Goal: Task Accomplishment & Management: Use online tool/utility

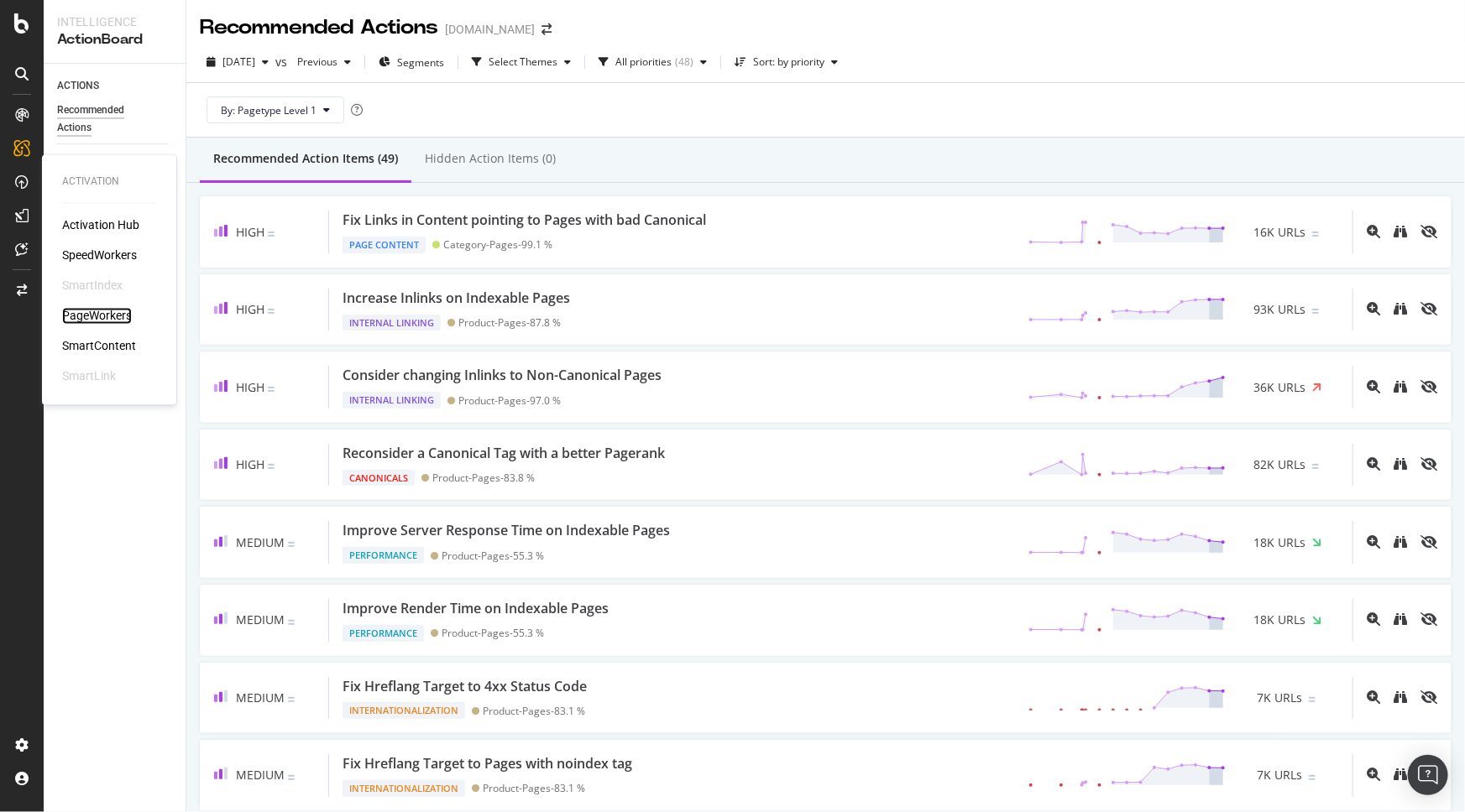
click at [97, 319] on div "PageWorkers" at bounding box center [97, 316] width 70 height 17
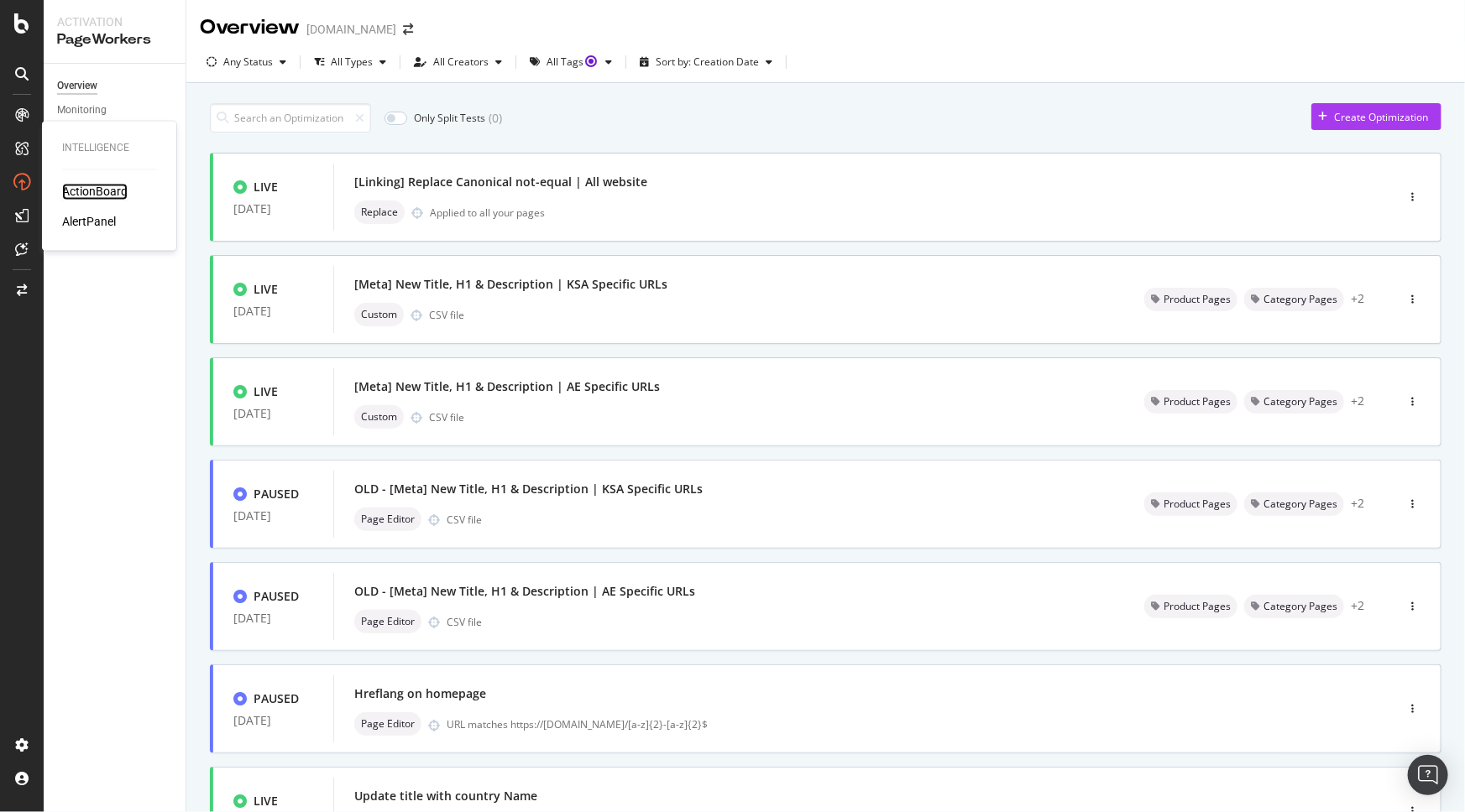
click at [126, 190] on div "ActionBoard" at bounding box center [94, 192] width 66 height 17
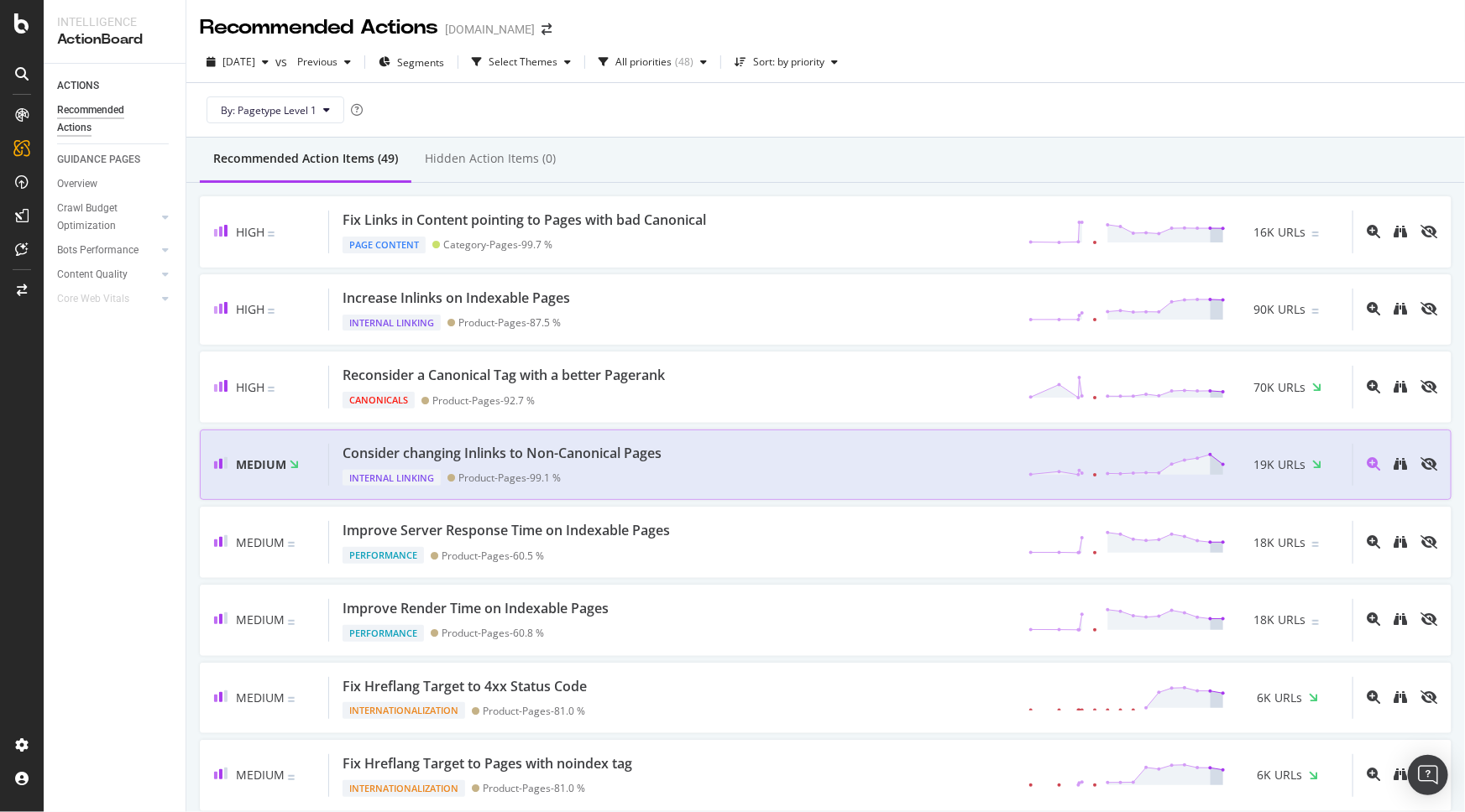
click at [805, 439] on div "Medium Consider changing Inlinks to Non-Canonical Pages Internal Linking Produc…" at bounding box center [825, 465] width 1251 height 71
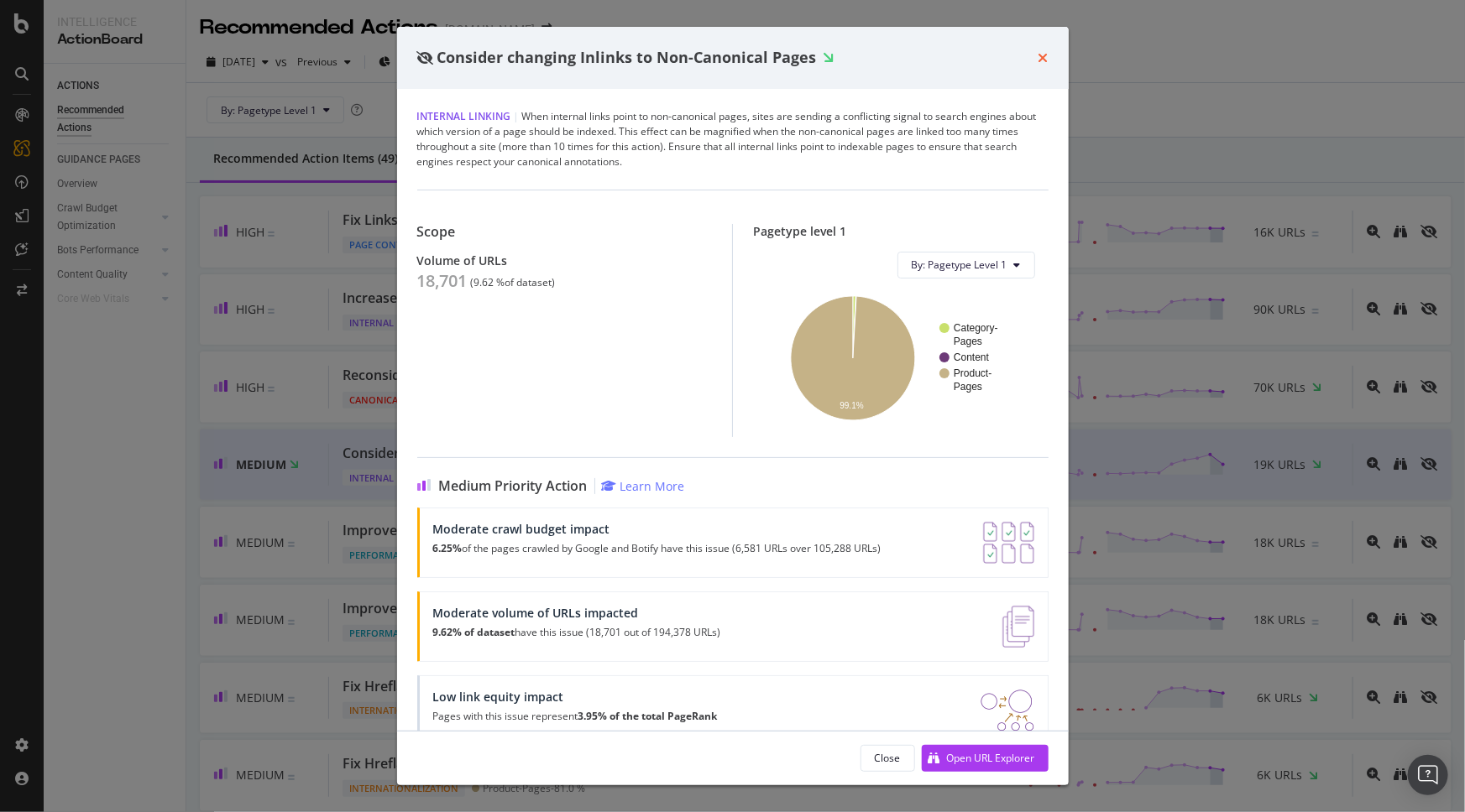
click at [1039, 55] on icon "times" at bounding box center [1044, 58] width 10 height 14
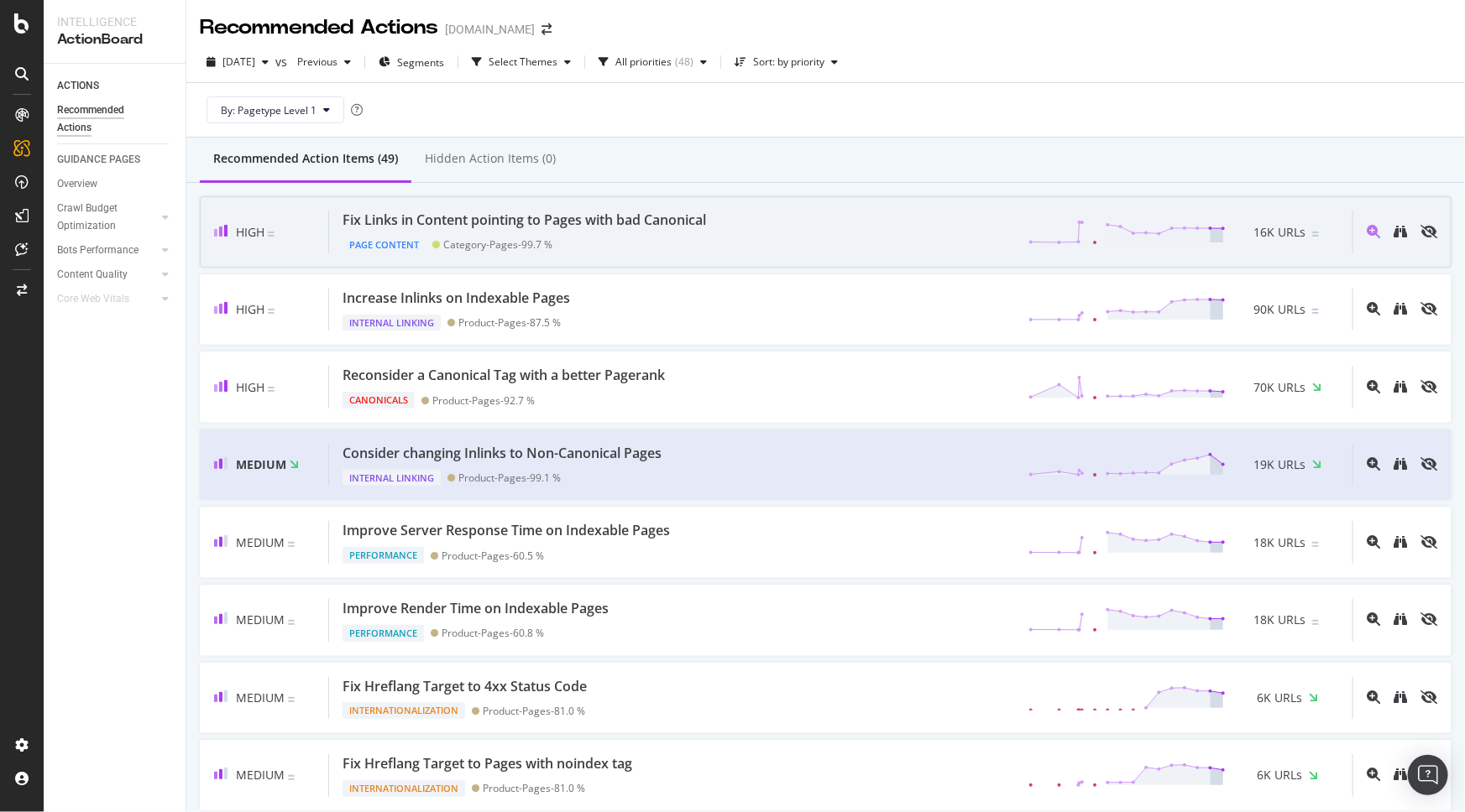
click at [588, 230] on div "Page Content Category-Pages - 99.7 %" at bounding box center [527, 241] width 370 height 24
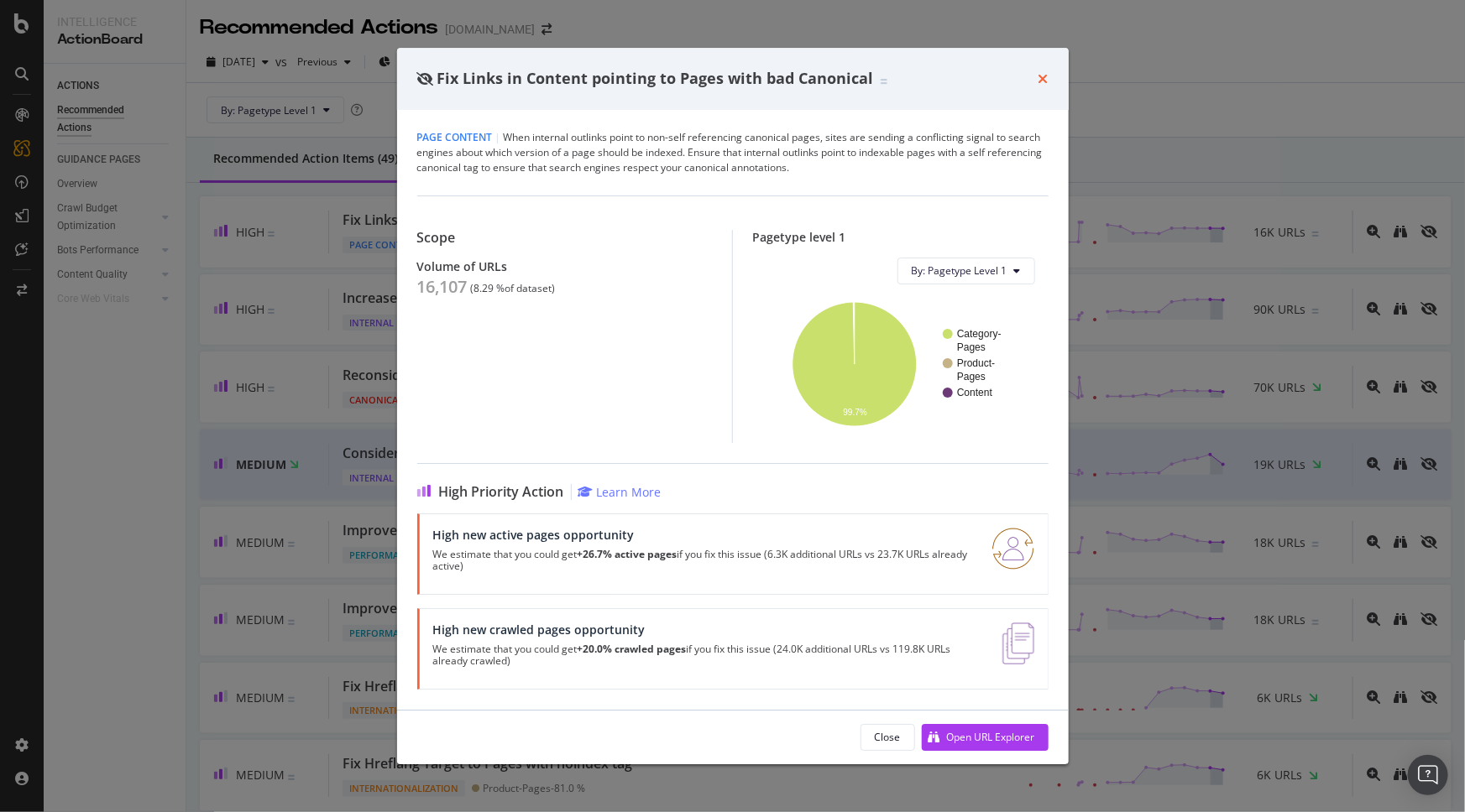
click at [1039, 76] on icon "times" at bounding box center [1044, 79] width 10 height 14
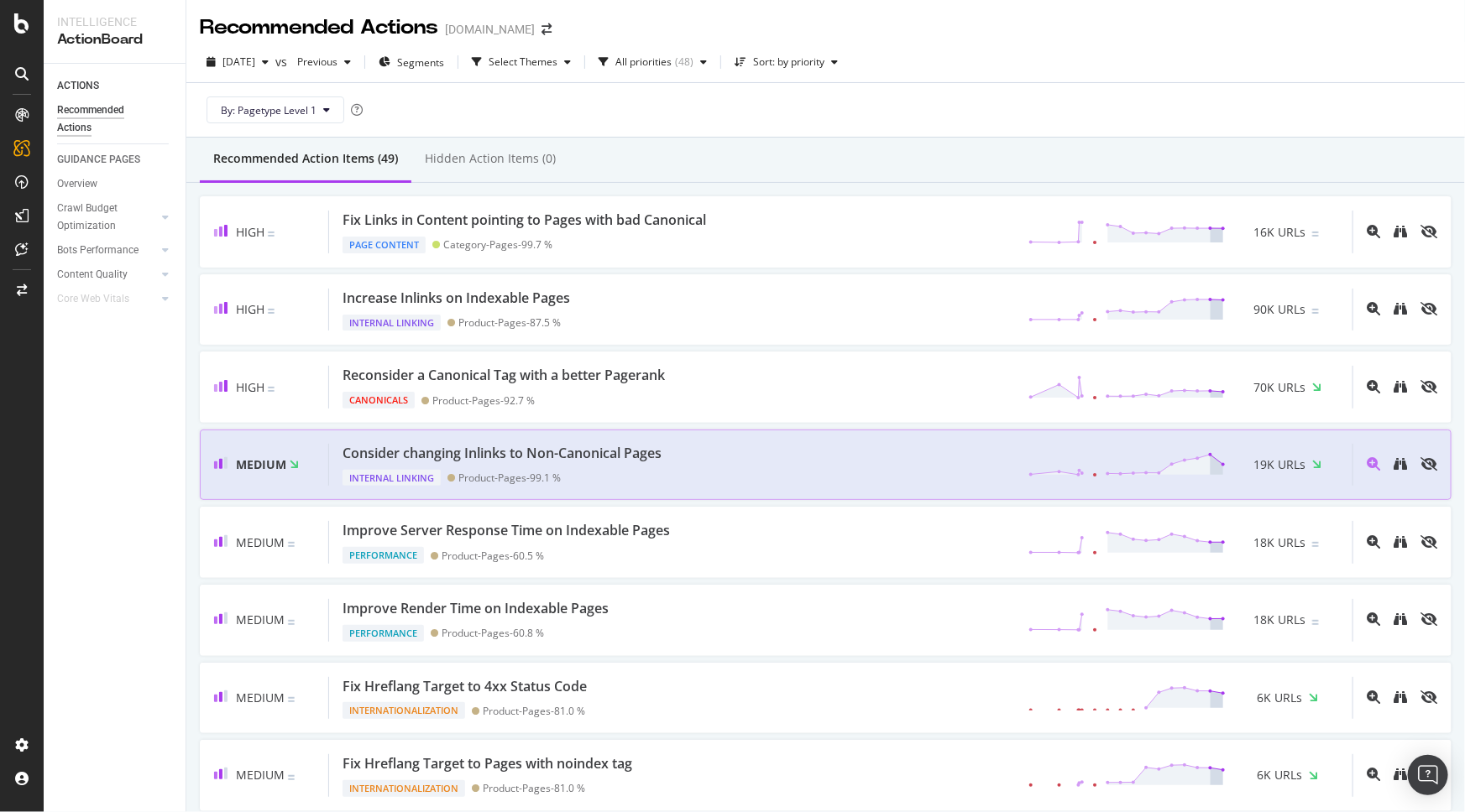
click at [744, 463] on div "Consider changing Inlinks to Non-Canonical Pages Internal Linking Product-Pages…" at bounding box center [841, 465] width 1023 height 43
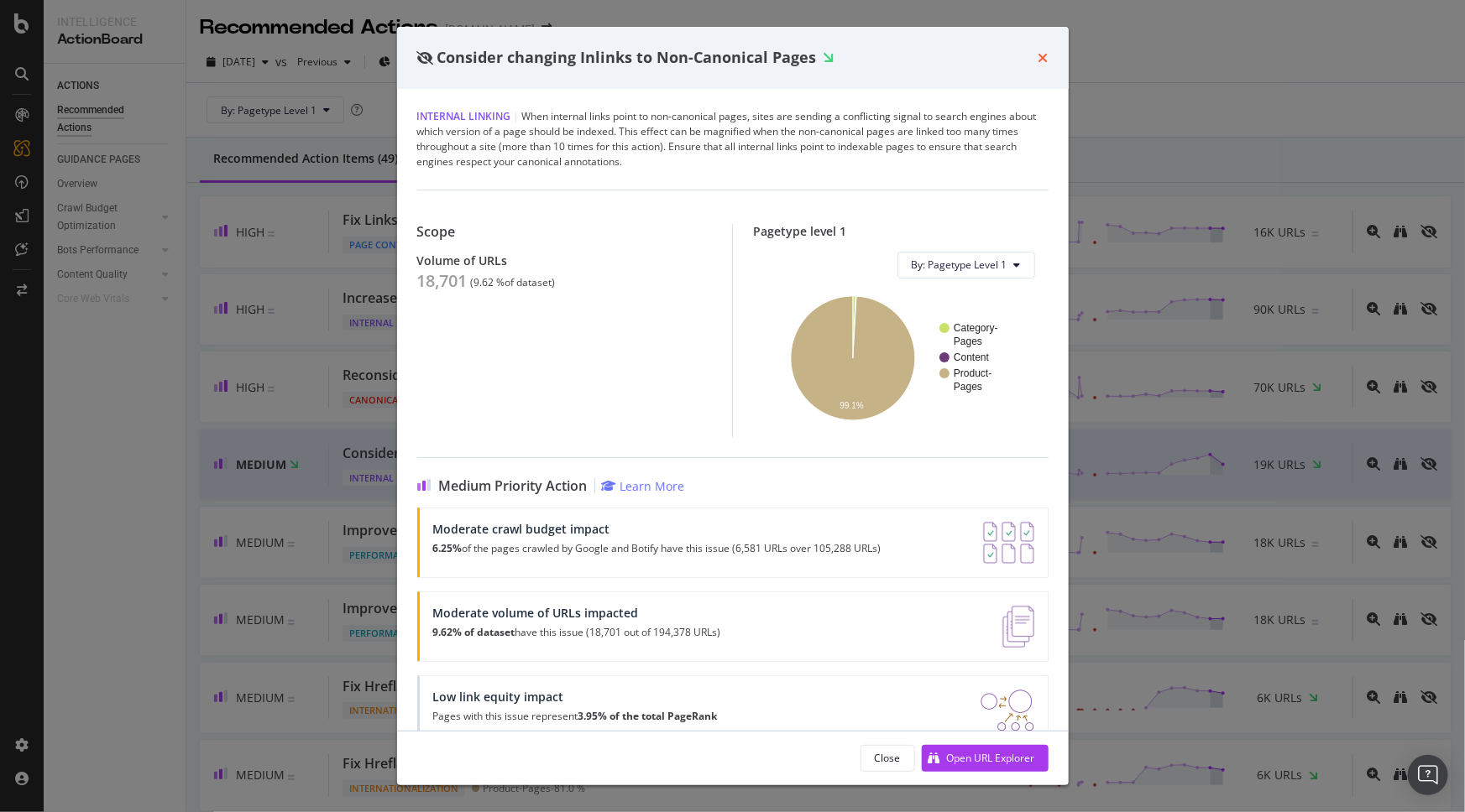
click at [1043, 59] on icon "times" at bounding box center [1044, 58] width 10 height 14
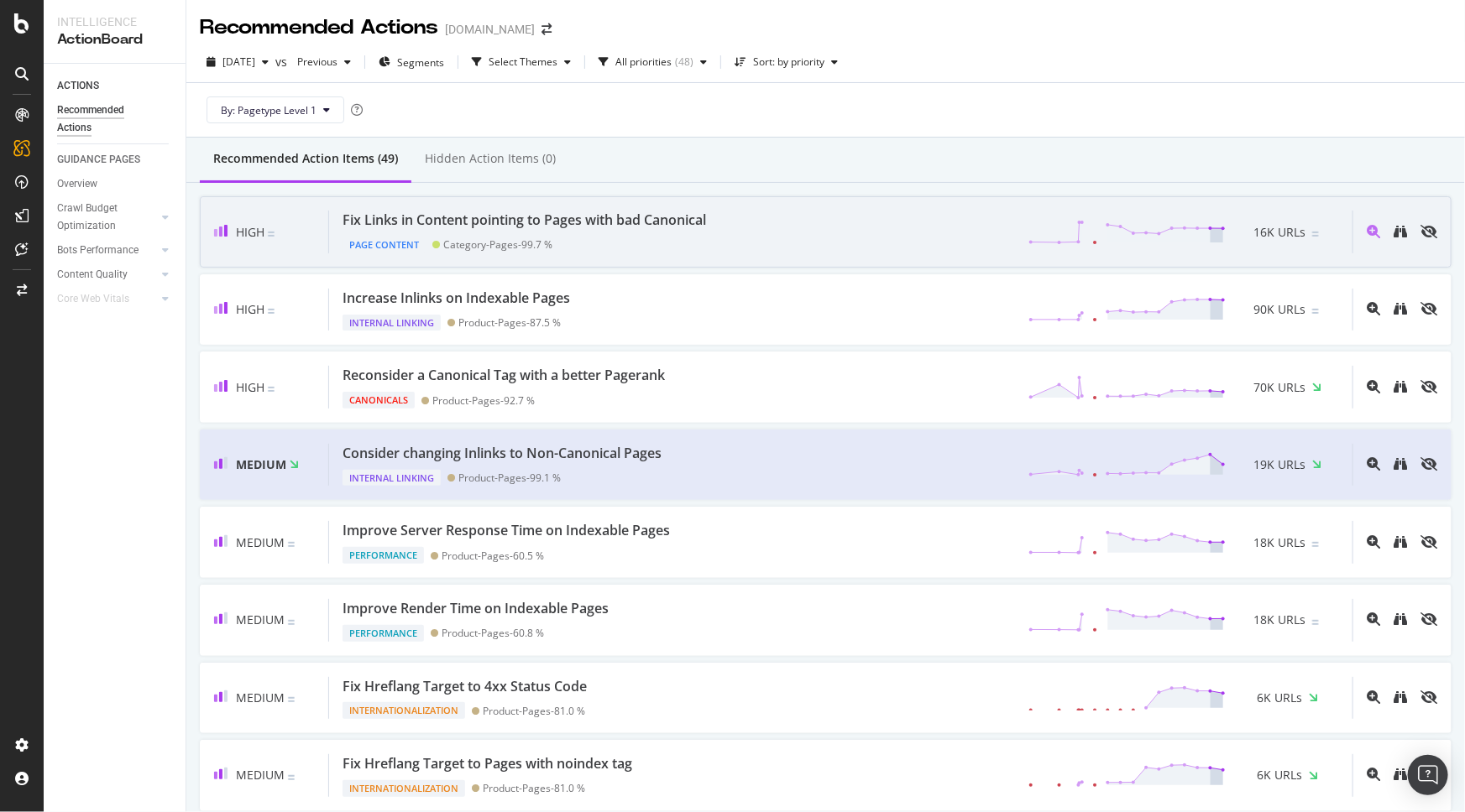
click at [789, 216] on div "Fix Links in Content pointing to Pages with bad Canonical Page Content Category…" at bounding box center [841, 232] width 1023 height 43
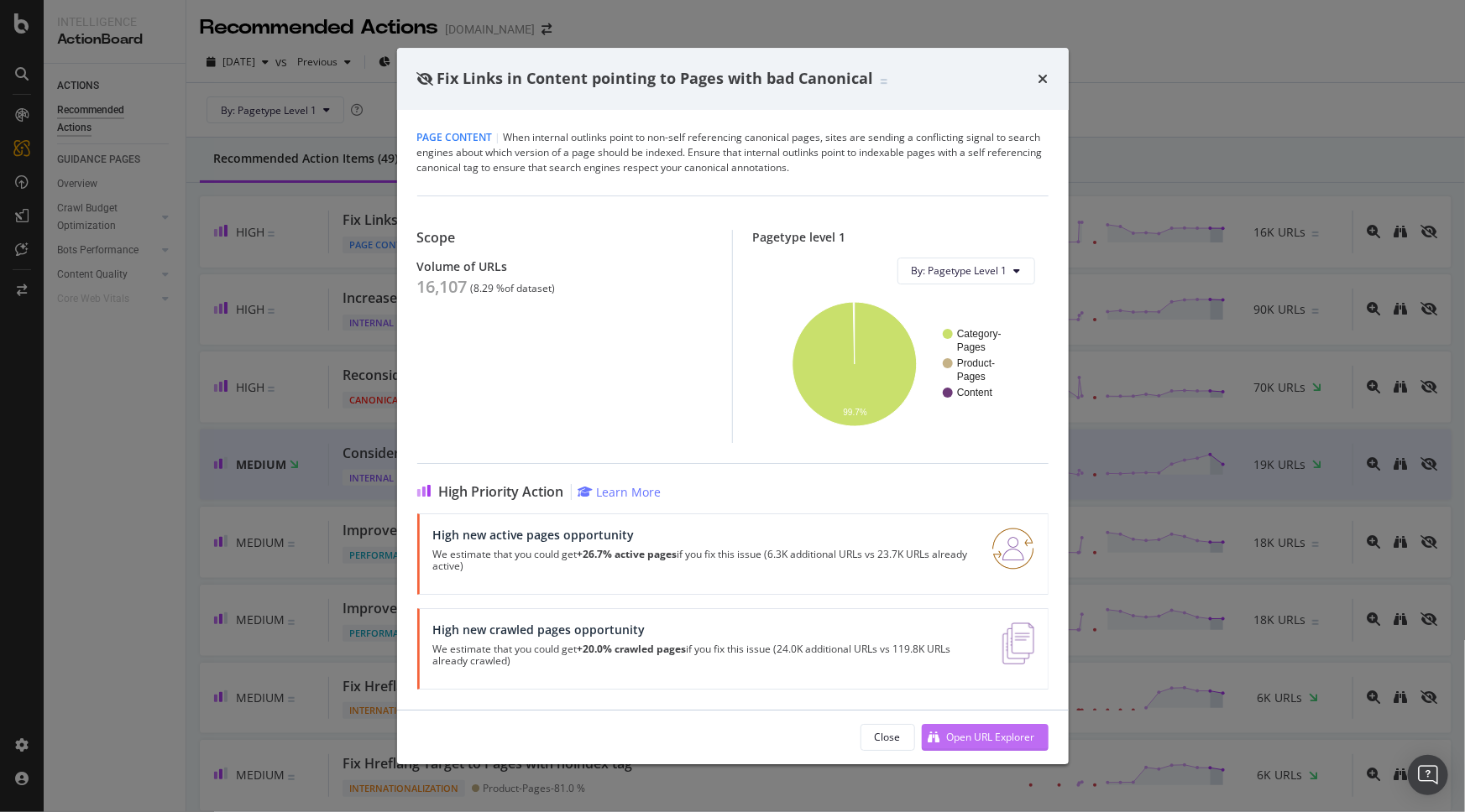
click at [991, 737] on div "Open URL Explorer" at bounding box center [991, 736] width 88 height 14
click at [1041, 71] on div "times" at bounding box center [1044, 79] width 10 height 22
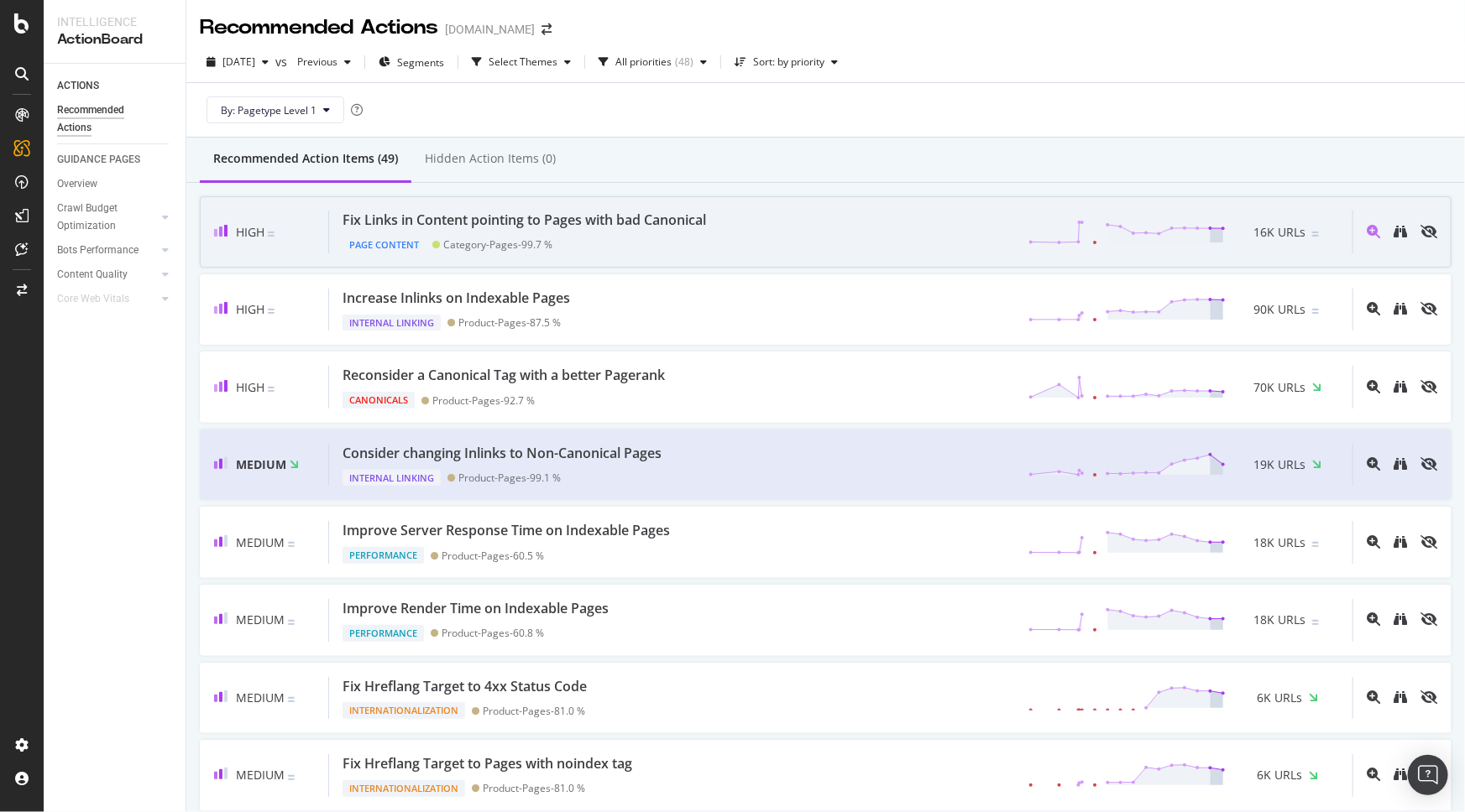
click at [585, 225] on div "Fix Links in Content pointing to Pages with bad Canonical" at bounding box center [524, 220] width 363 height 20
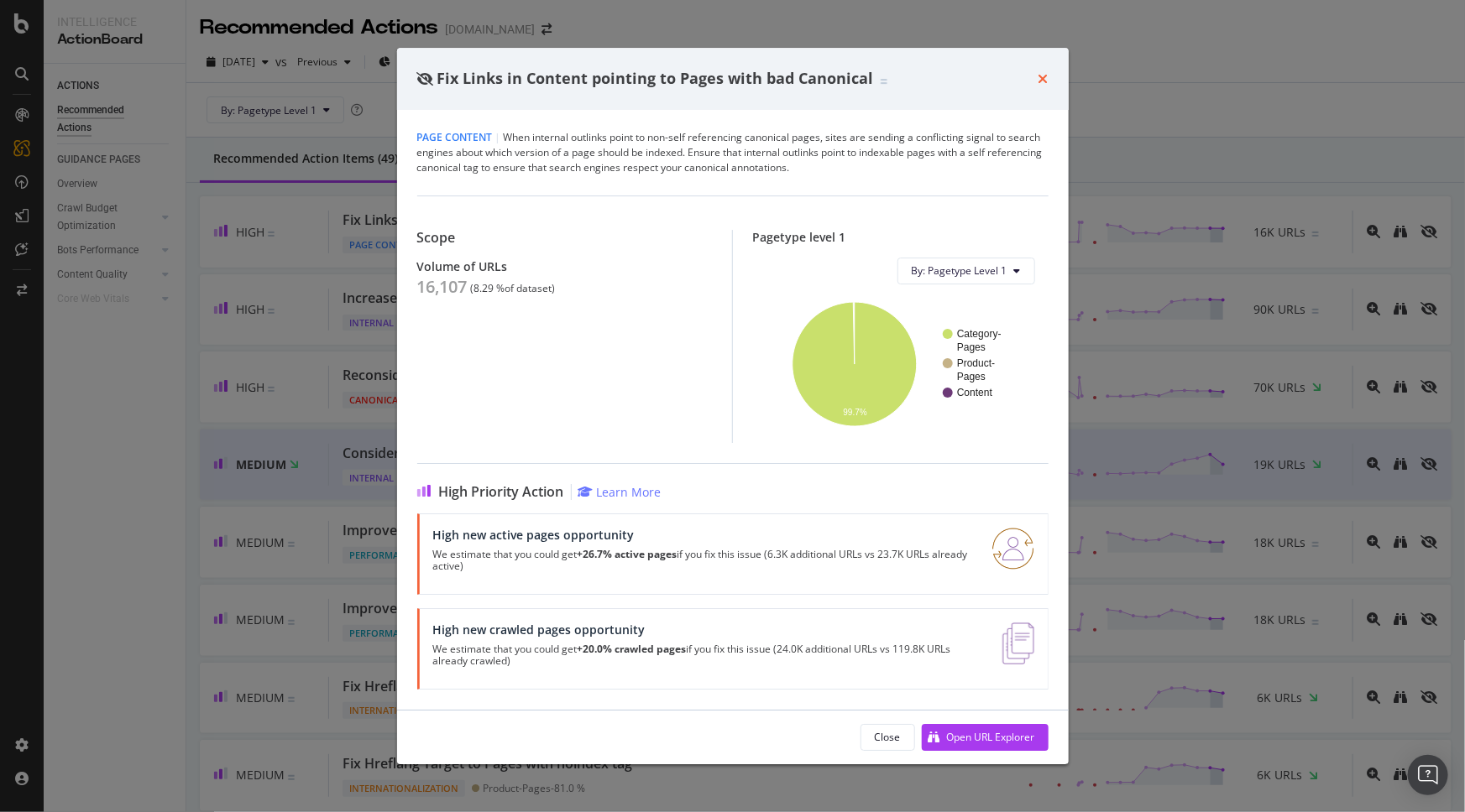
click at [1047, 81] on icon "times" at bounding box center [1044, 79] width 10 height 14
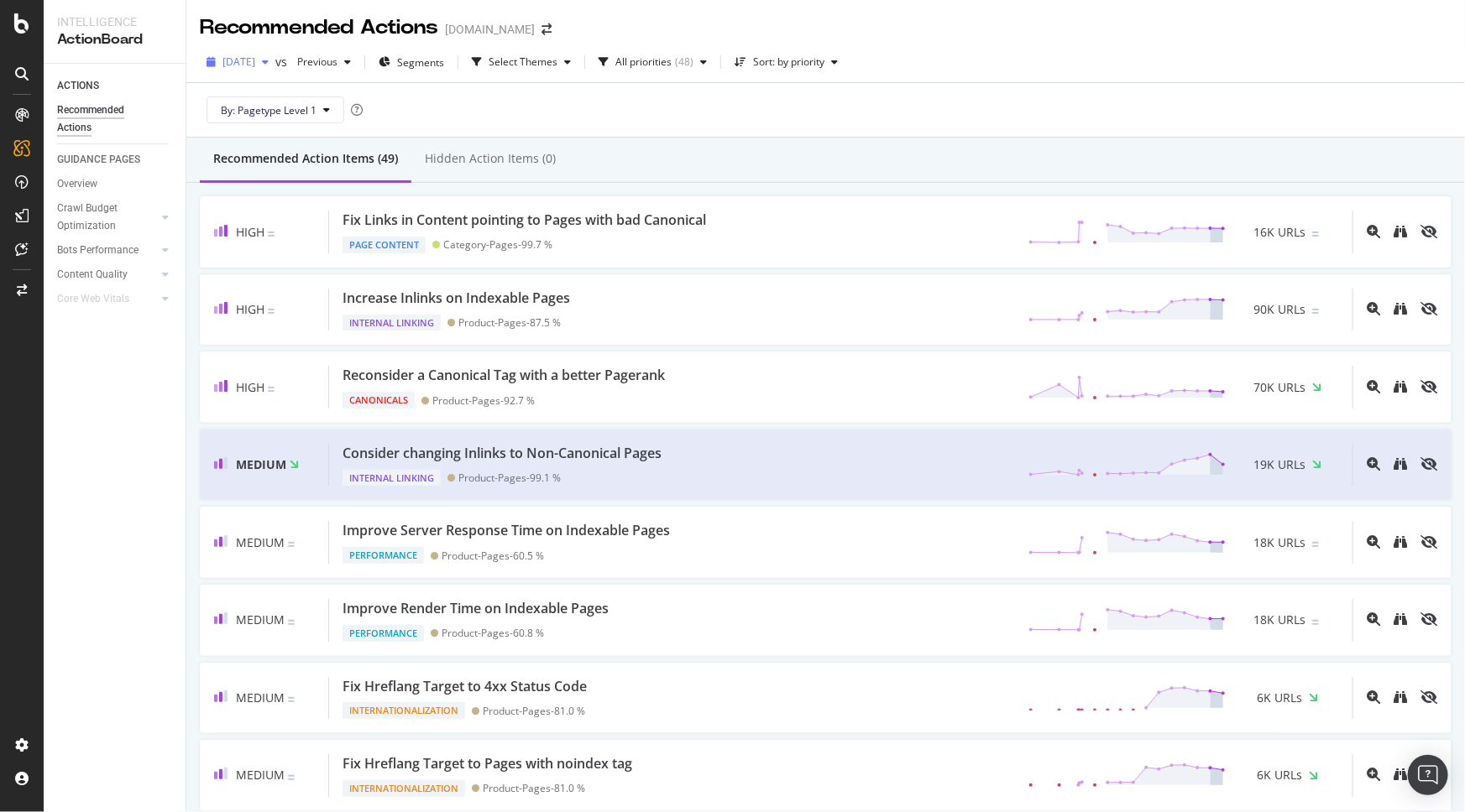
click at [276, 53] on div "[DATE]" at bounding box center [237, 62] width 76 height 26
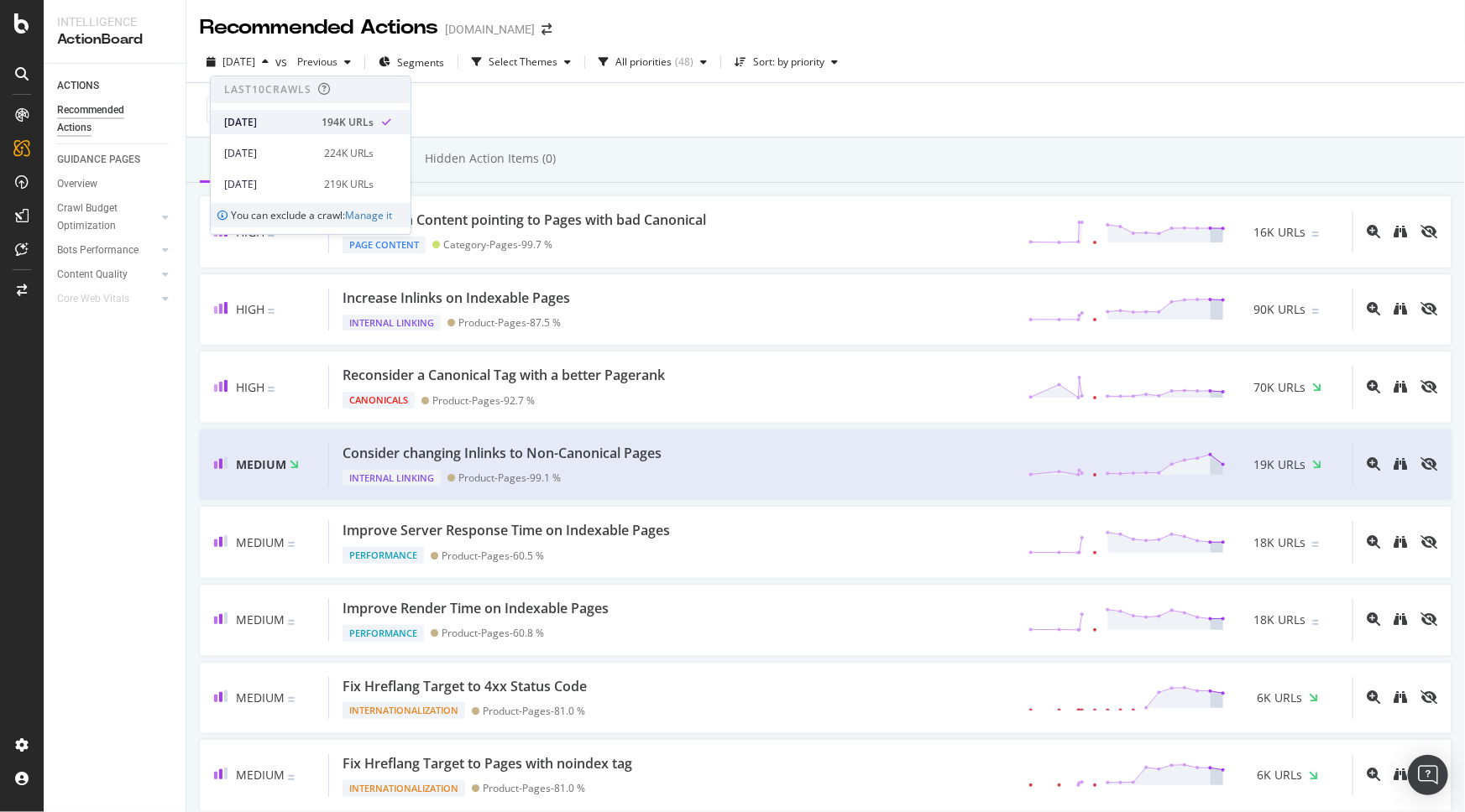
click at [294, 121] on div "[DATE]" at bounding box center [267, 122] width 88 height 15
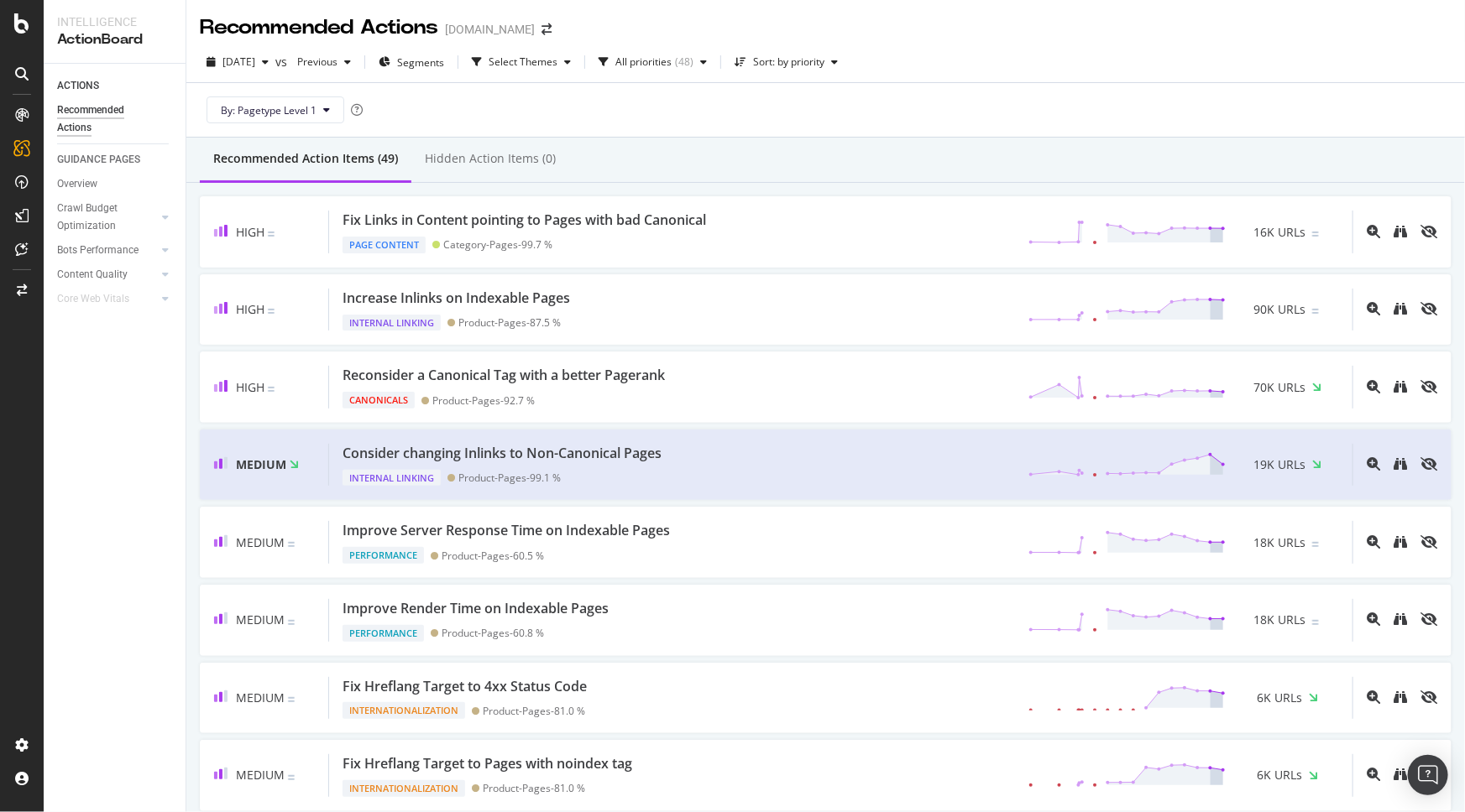
click at [668, 107] on div "By: Pagetype Level 1" at bounding box center [825, 110] width 1251 height 54
click at [108, 309] on div "PageWorkers" at bounding box center [97, 316] width 70 height 17
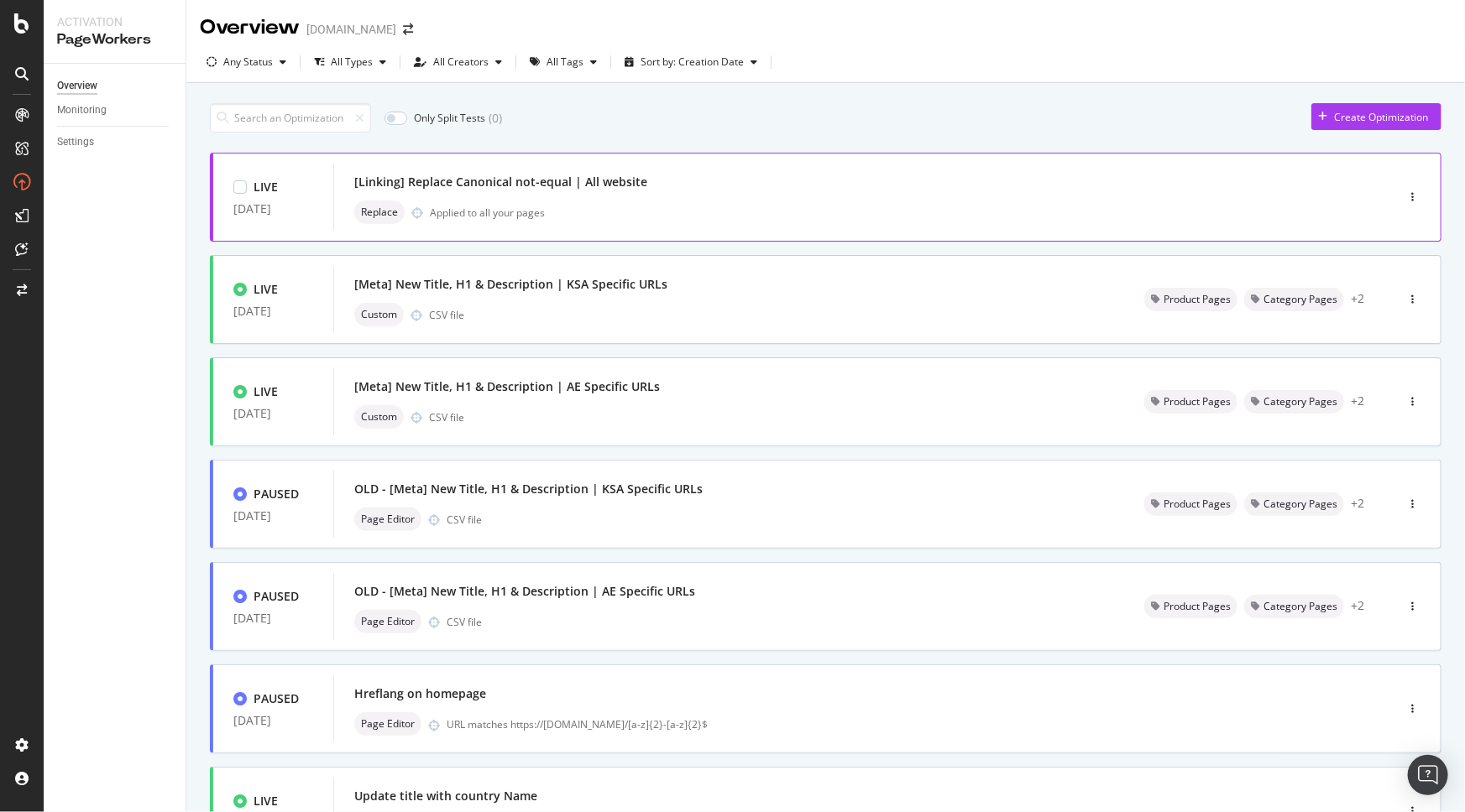
click at [789, 189] on div "[Linking] Replace Canonical not-equal | All website" at bounding box center [839, 182] width 970 height 24
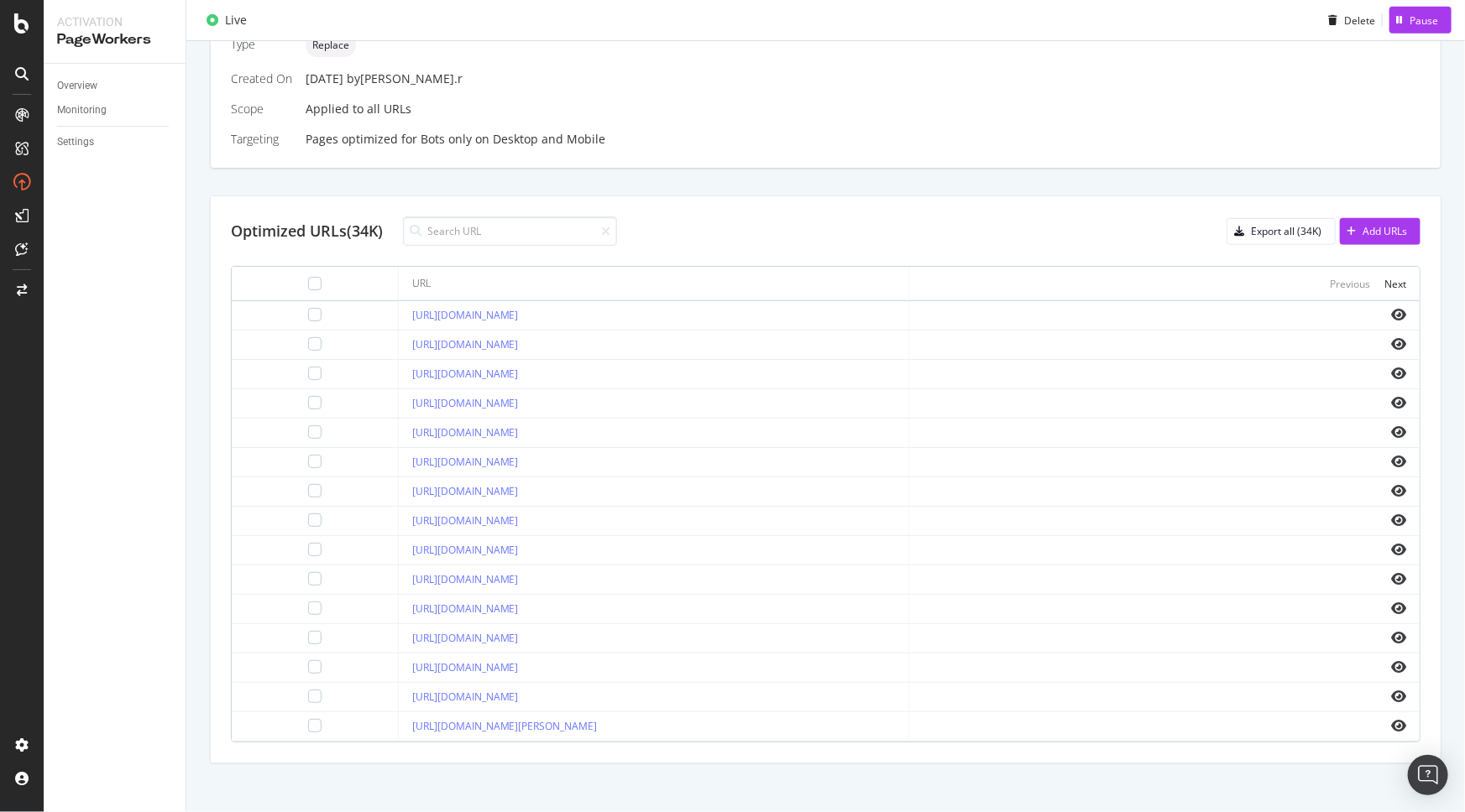
scroll to position [451, 0]
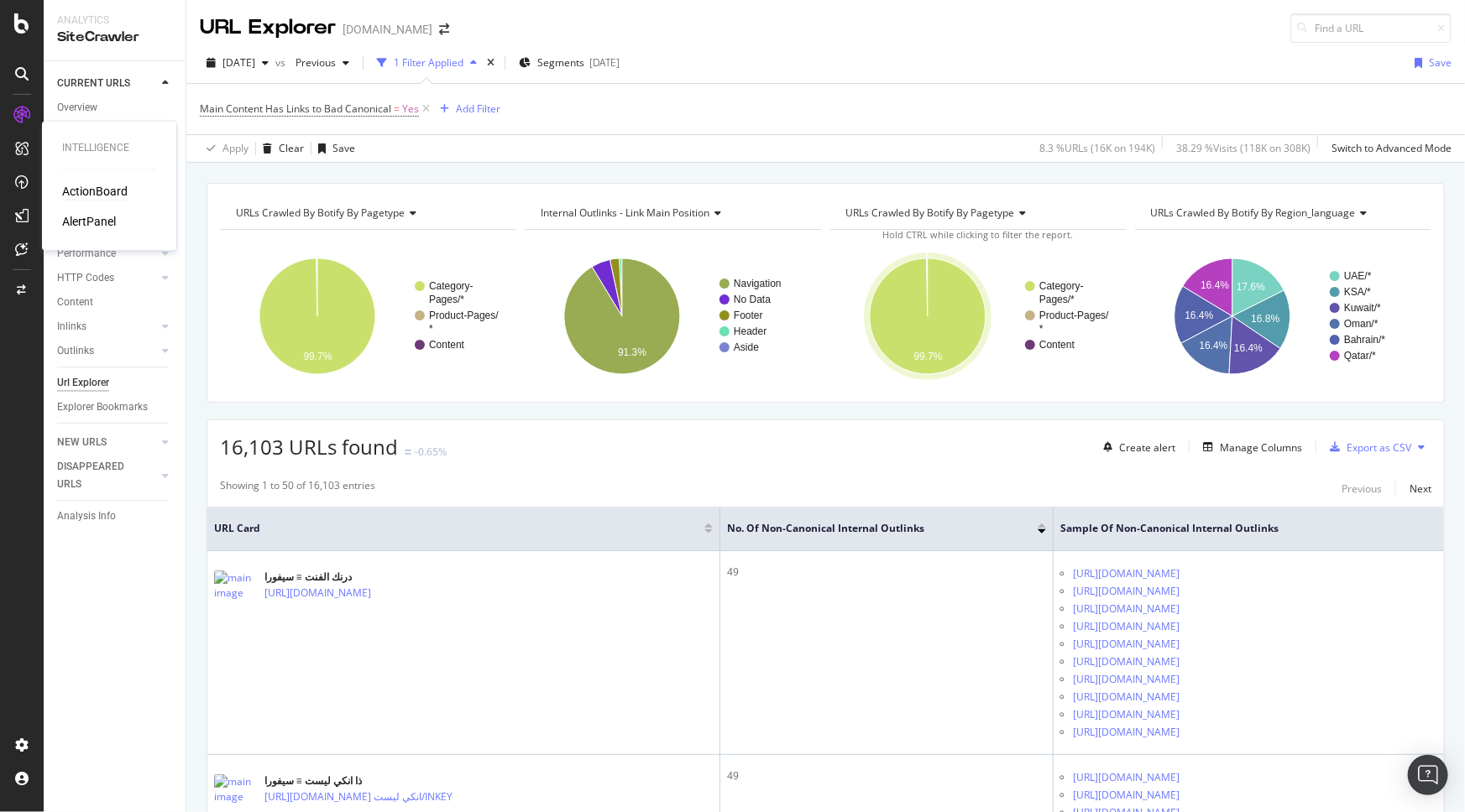
click at [115, 191] on div "ActionBoard" at bounding box center [94, 192] width 66 height 17
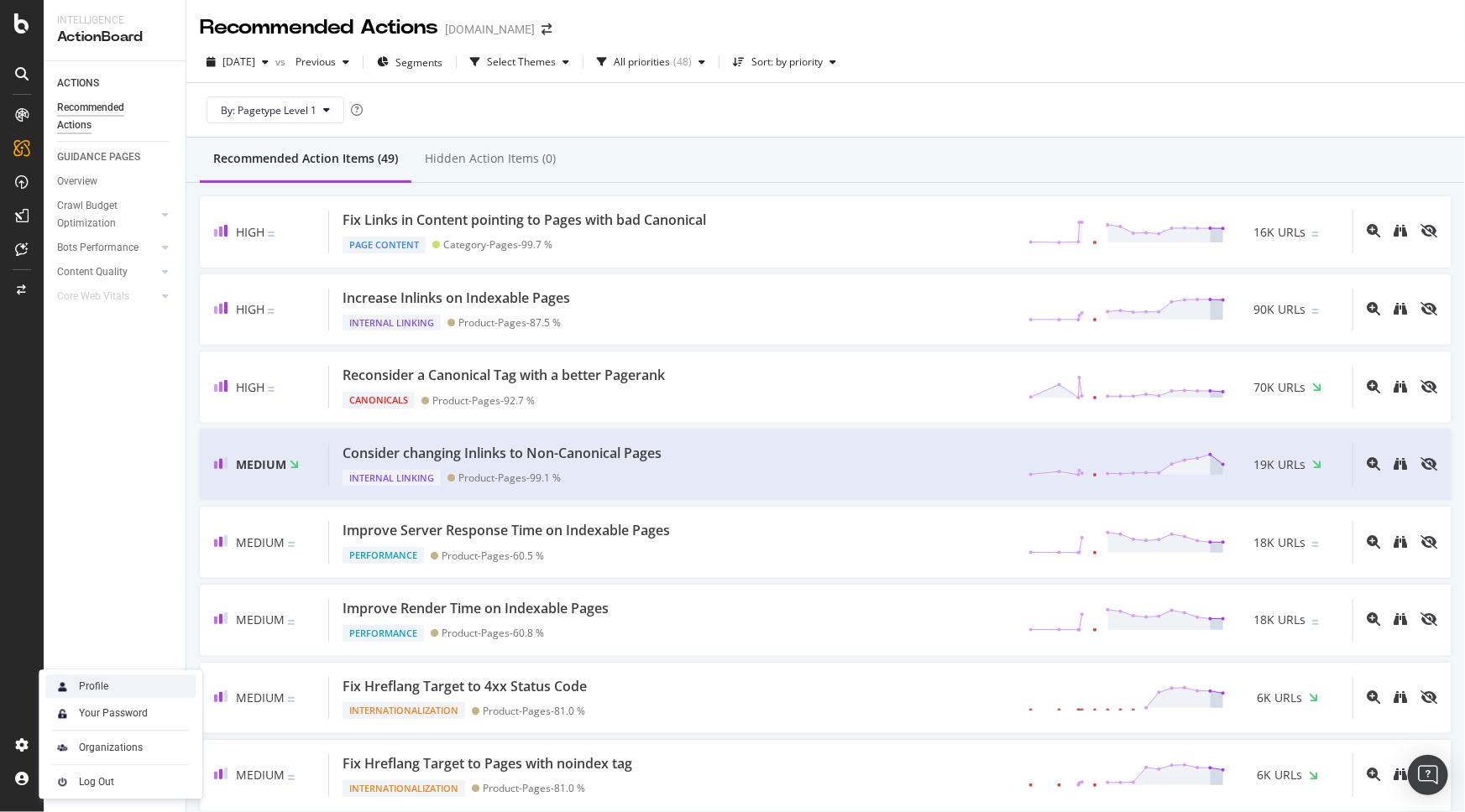
click at [134, 685] on div "Profile" at bounding box center [120, 687] width 151 height 24
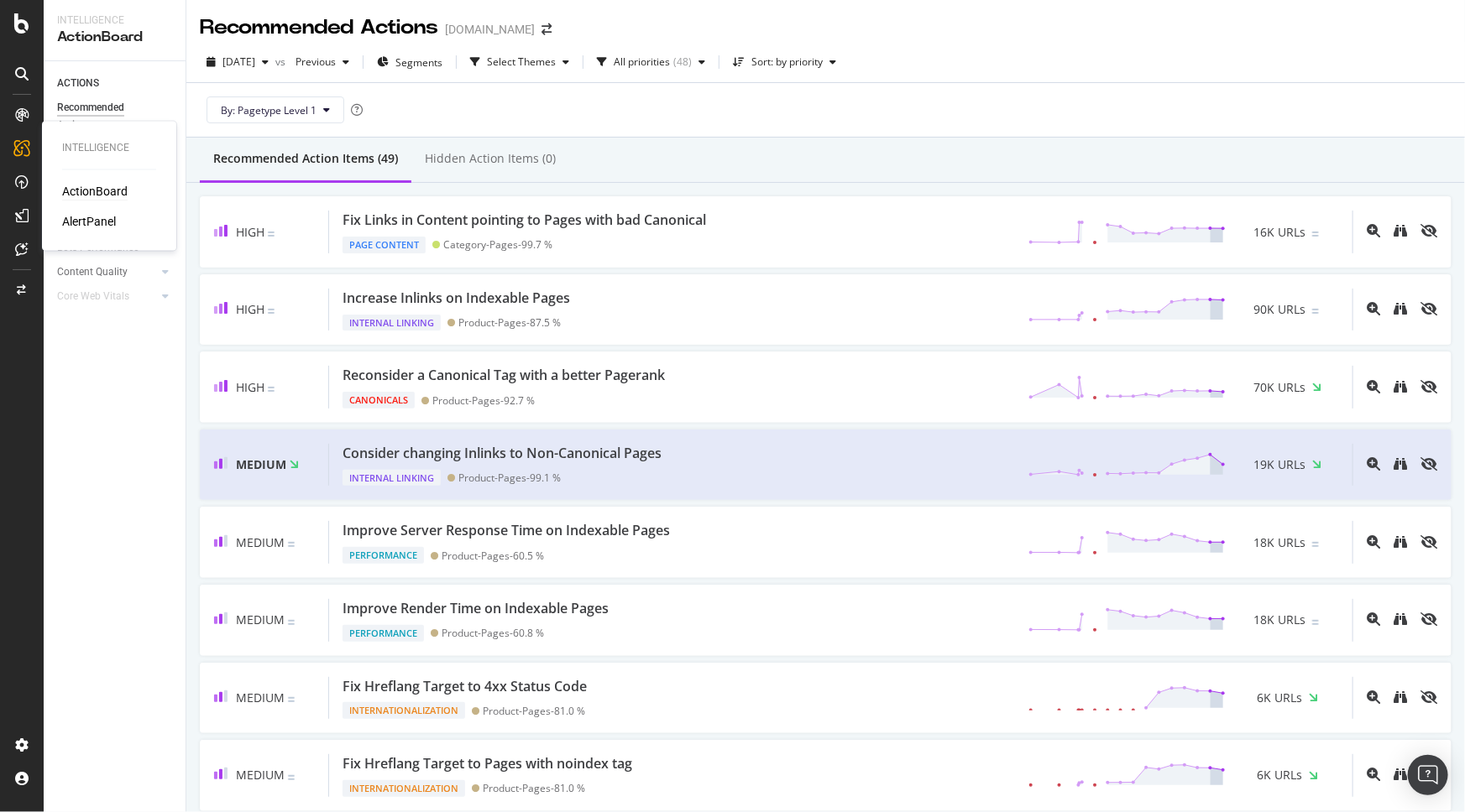
click at [93, 194] on div "ActionBoard" at bounding box center [94, 192] width 66 height 17
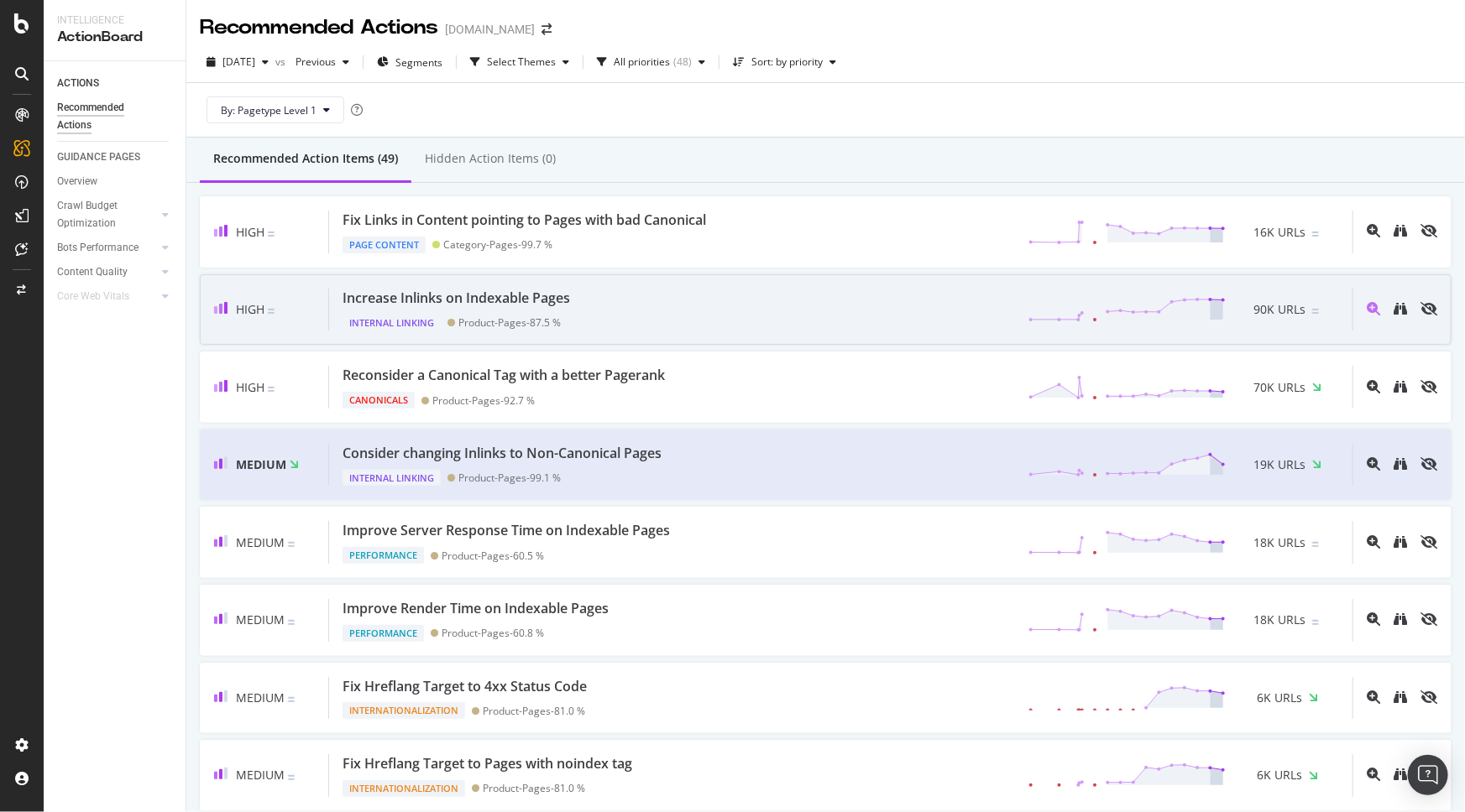
click at [609, 305] on div "Increase Inlinks on Indexable Pages Internal Linking Product-Pages - 87.5 % 90K…" at bounding box center [841, 309] width 1023 height 43
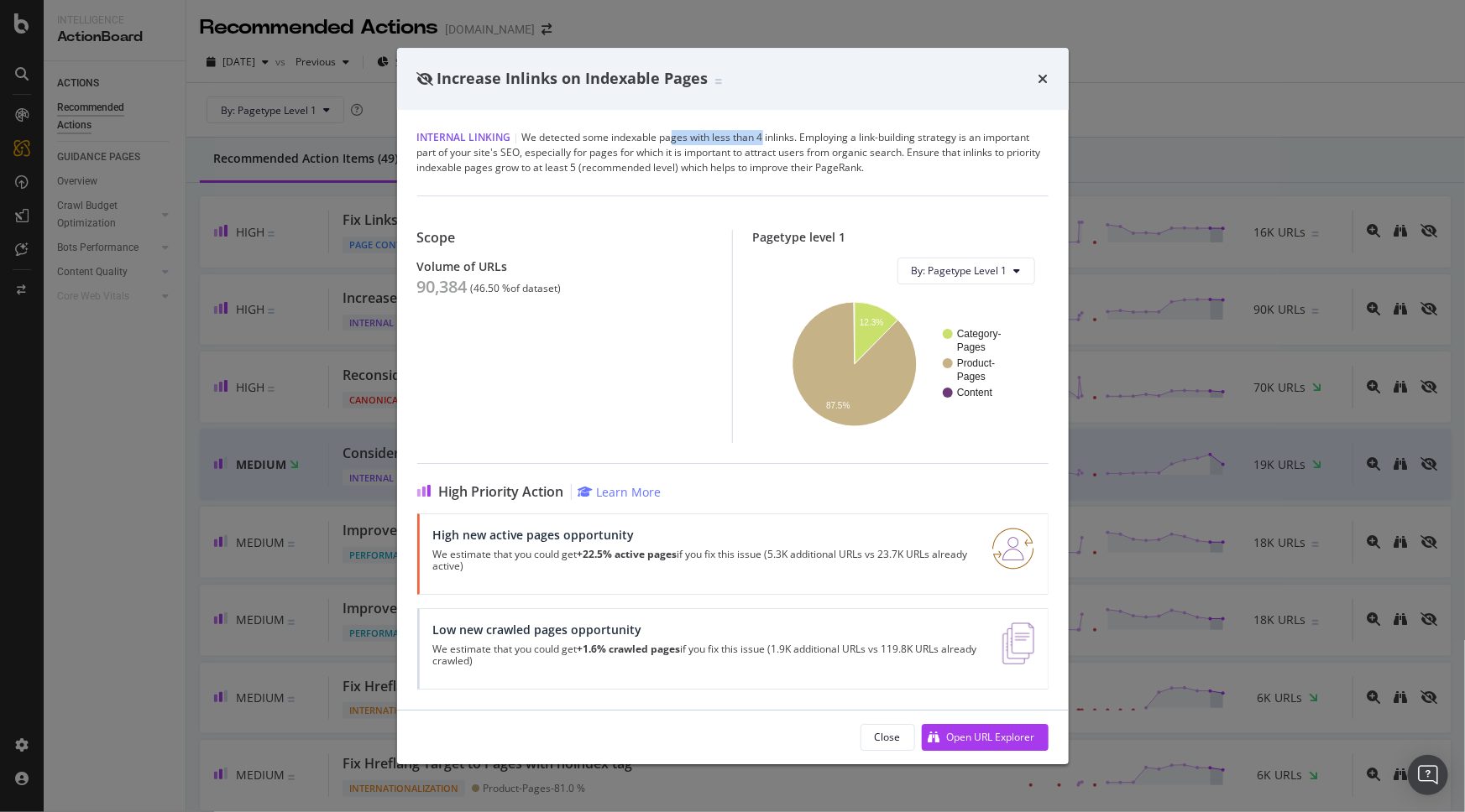
drag, startPoint x: 668, startPoint y: 134, endPoint x: 762, endPoint y: 138, distance: 94.1
click at [762, 138] on div "Internal Linking | We detected some indexable pages with less than 4 inlinks. E…" at bounding box center [732, 152] width 631 height 45
click at [839, 143] on div "Internal Linking | We detected some indexable pages with less than 4 inlinks. E…" at bounding box center [732, 152] width 631 height 45
drag, startPoint x: 613, startPoint y: 133, endPoint x: 687, endPoint y: 135, distance: 74.0
click at [687, 135] on div "Internal Linking | We detected some indexable pages with less than 4 inlinks. E…" at bounding box center [732, 152] width 631 height 45
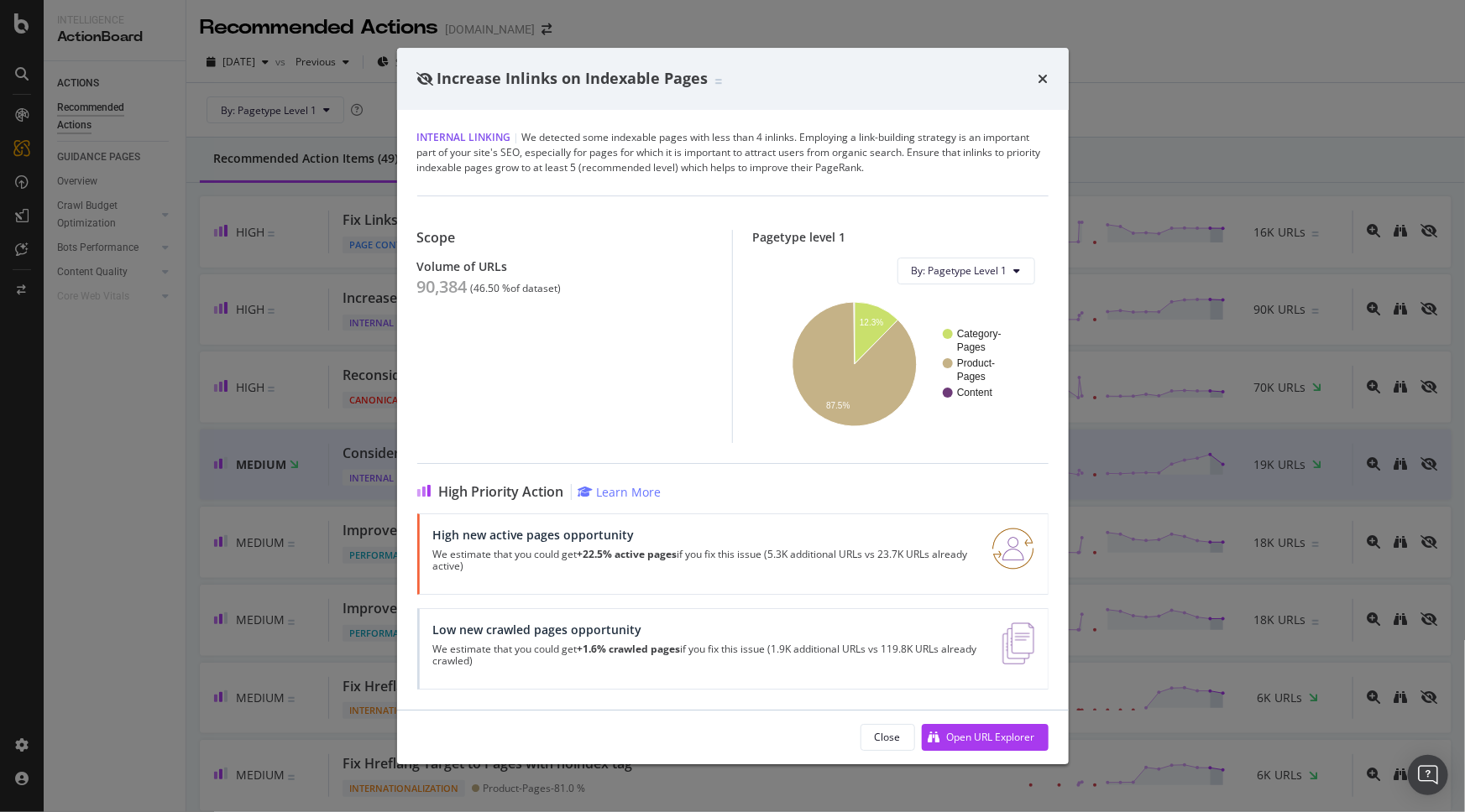
click at [697, 138] on div "Internal Linking | We detected some indexable pages with less than 4 inlinks. E…" at bounding box center [732, 152] width 631 height 45
click at [762, 138] on div "Internal Linking | We detected some indexable pages with less than 4 inlinks. E…" at bounding box center [732, 152] width 631 height 45
click at [818, 138] on div "Internal Linking | We detected some indexable pages with less than 4 inlinks. E…" at bounding box center [732, 152] width 631 height 45
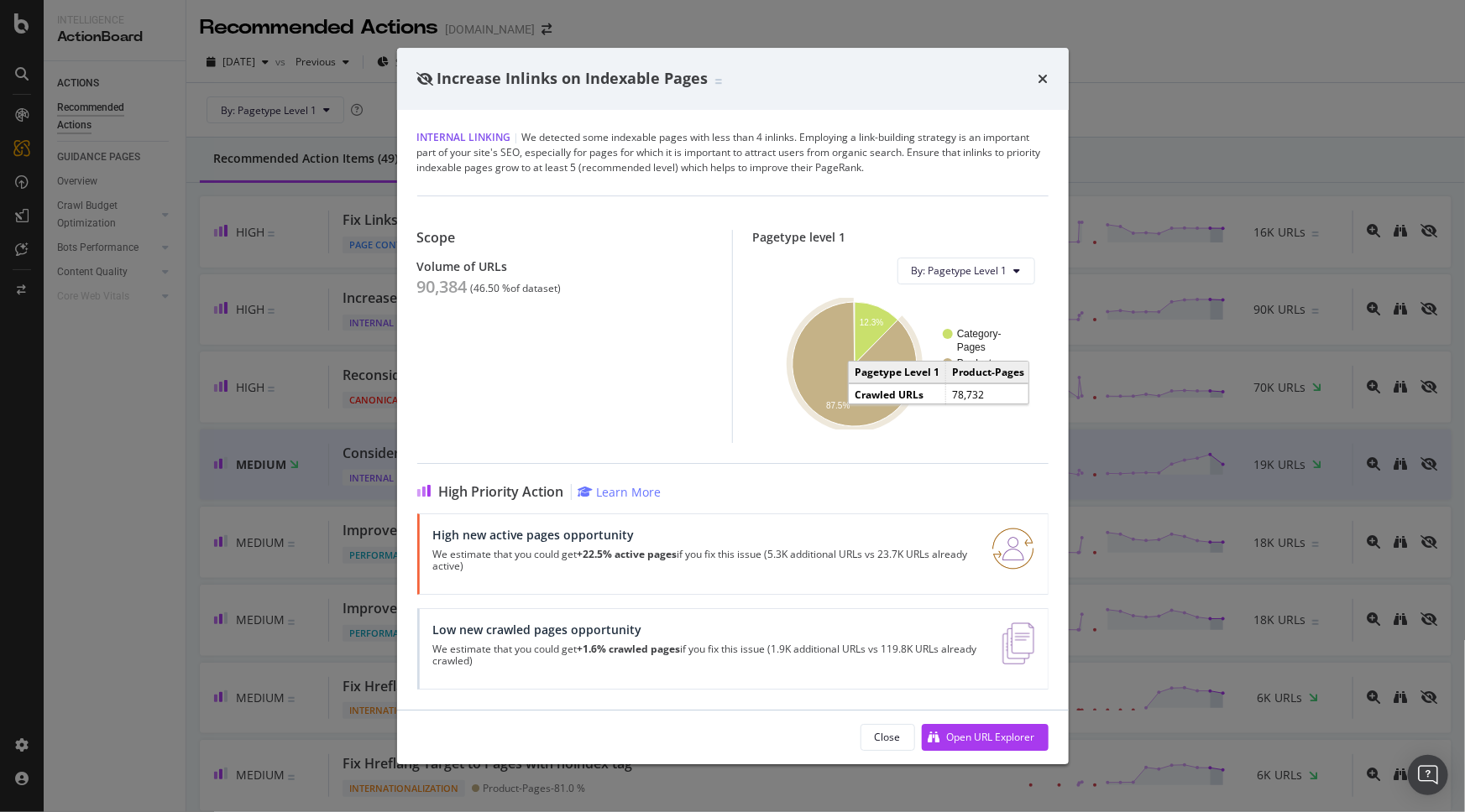
click at [801, 352] on icon "A chart." at bounding box center [854, 364] width 124 height 124
click at [1035, 84] on div "Increase Inlinks on Indexable Pages" at bounding box center [732, 79] width 631 height 22
click at [1042, 77] on icon "times" at bounding box center [1044, 79] width 10 height 14
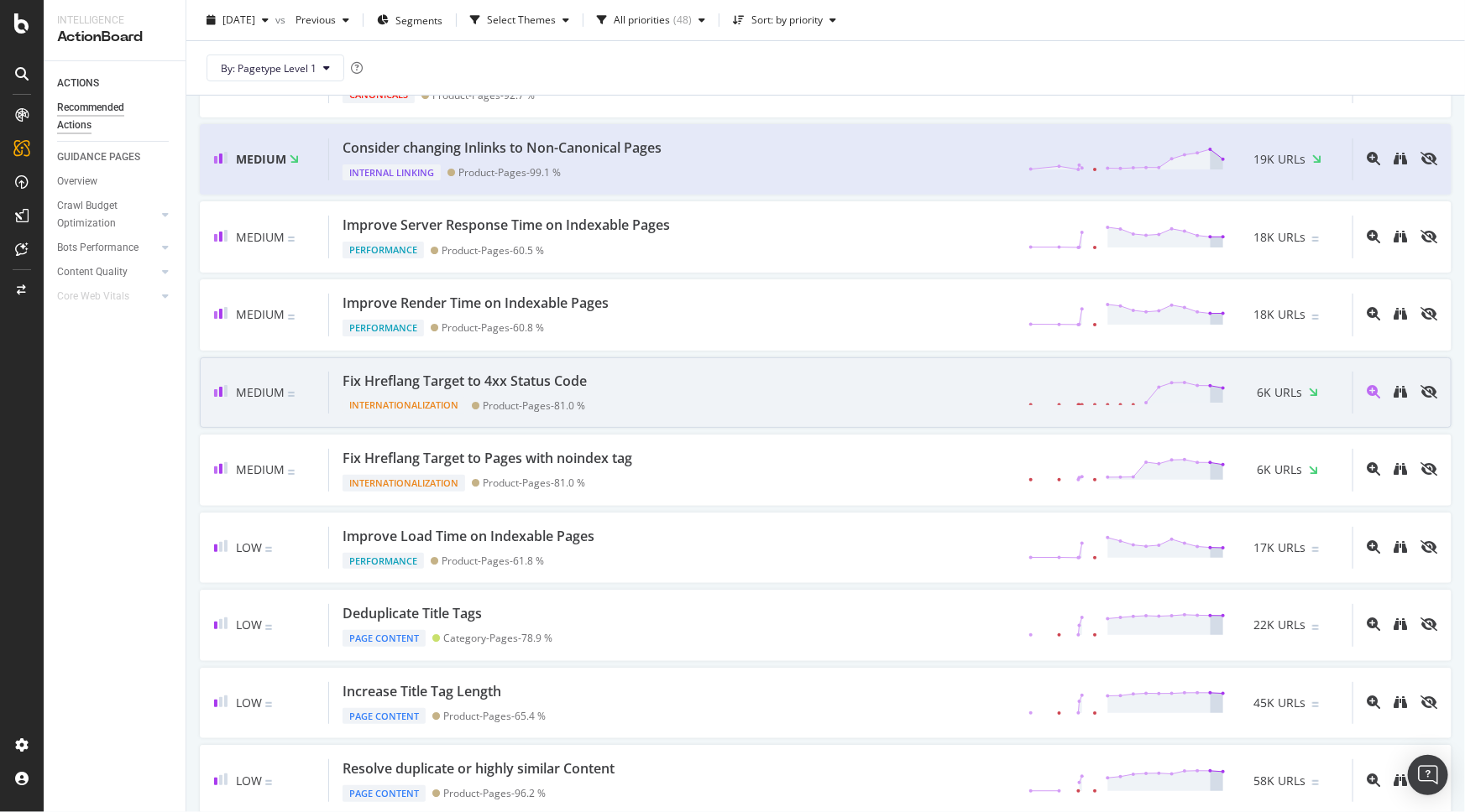
scroll to position [304, 0]
click at [742, 391] on div "Fix Hreflang Target to 4xx Status Code Internationalization Product-Pages - 81.…" at bounding box center [841, 394] width 1023 height 43
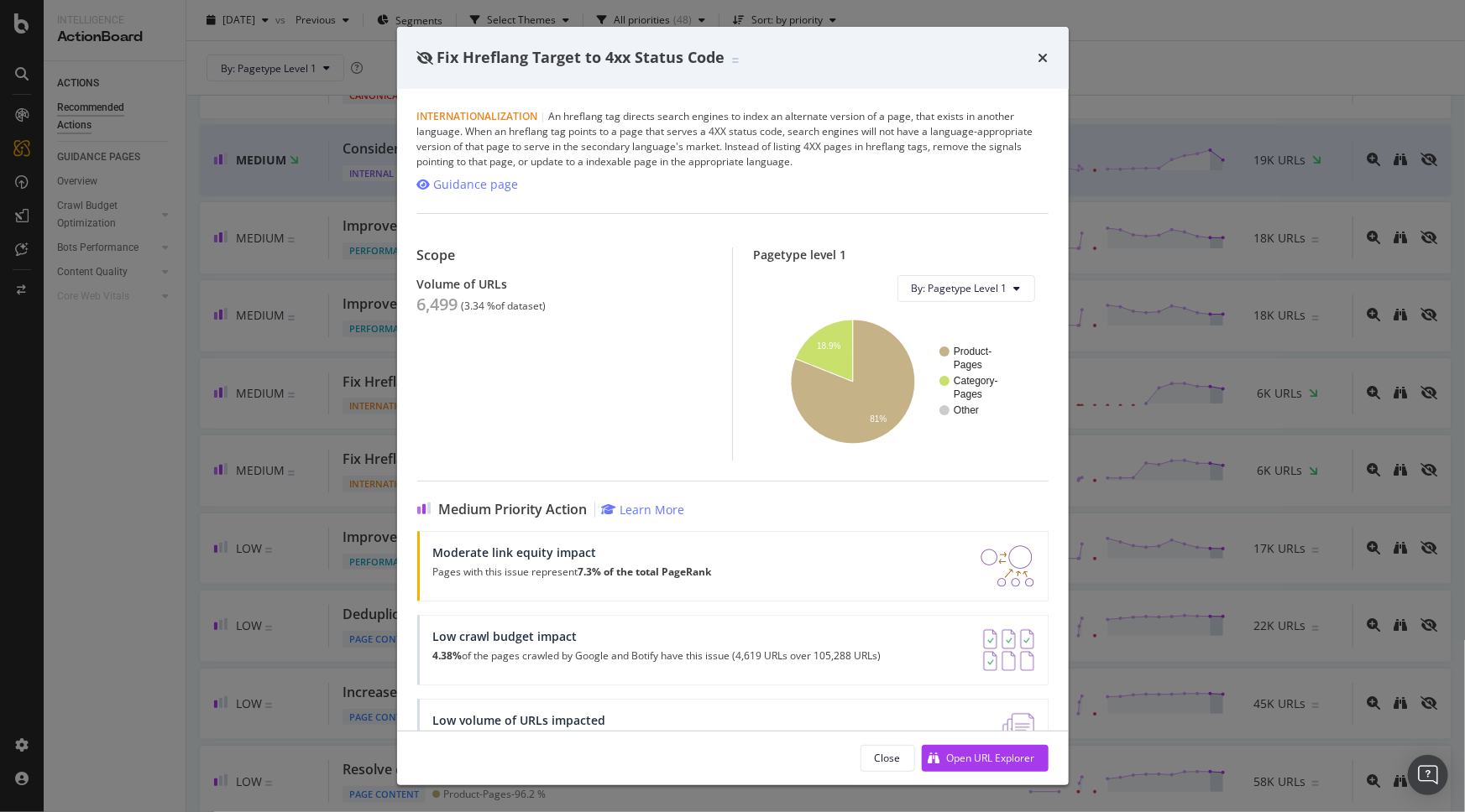
scroll to position [57, 0]
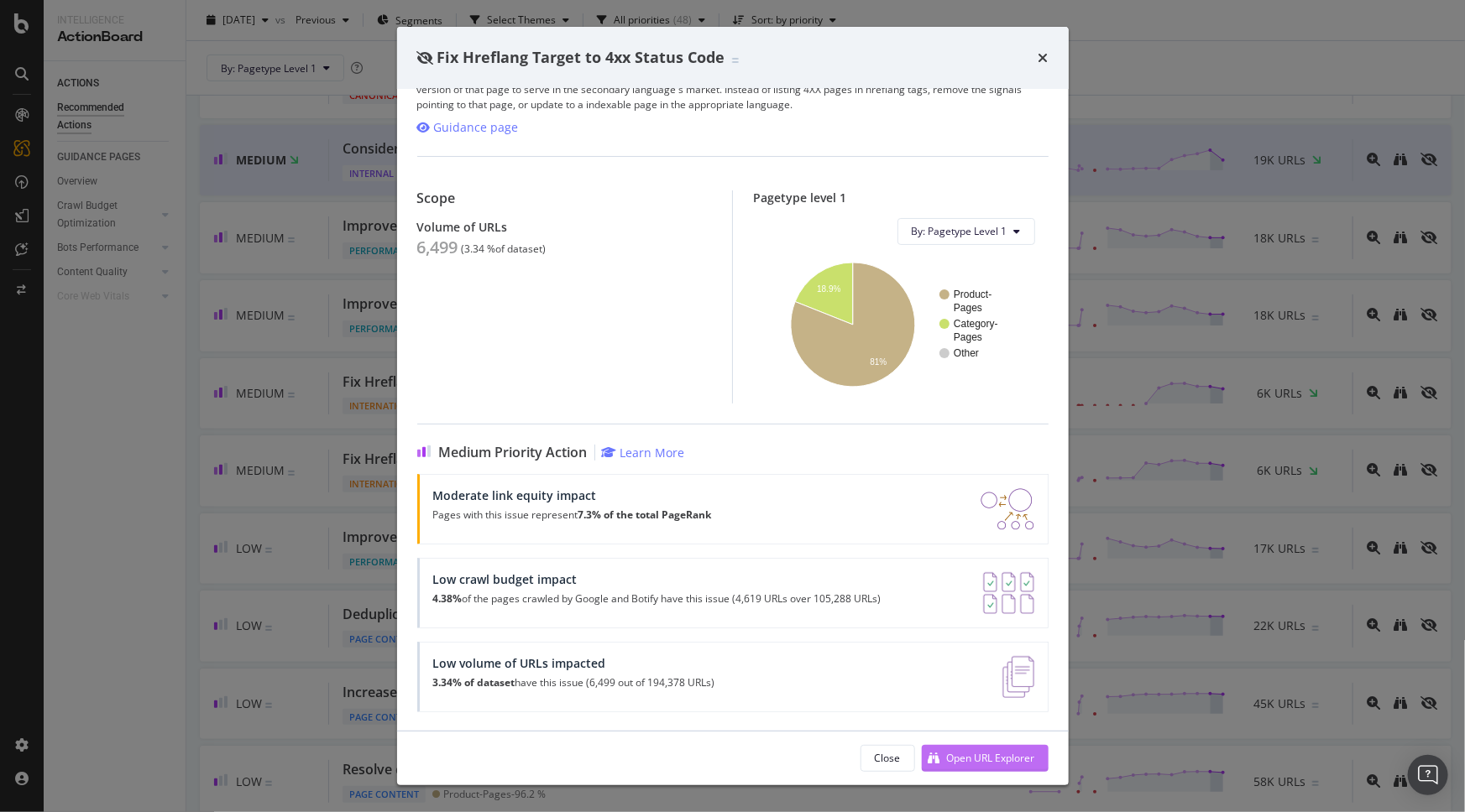
click at [974, 755] on div "Open URL Explorer" at bounding box center [991, 758] width 88 height 14
click at [1045, 54] on icon "times" at bounding box center [1044, 58] width 10 height 14
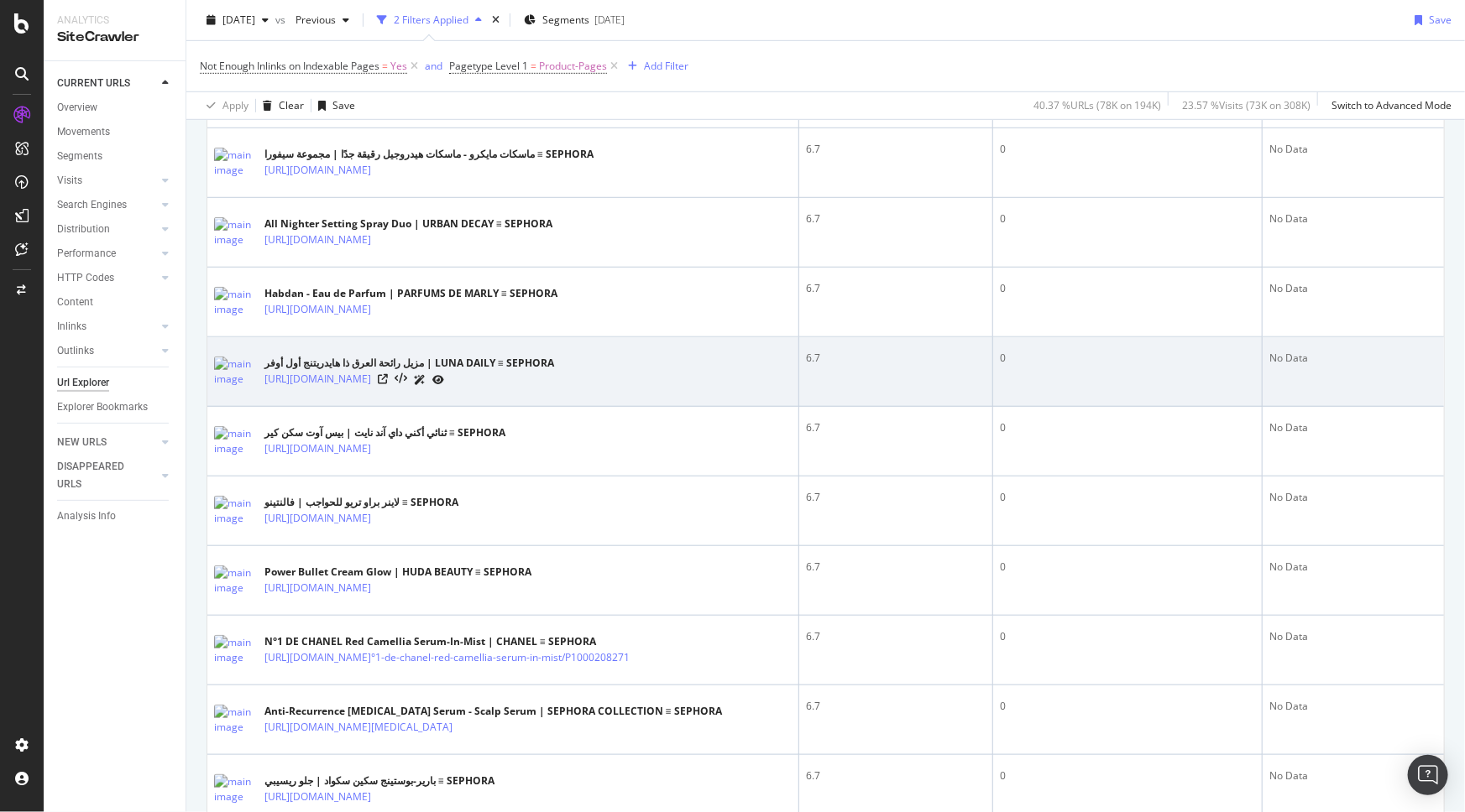
scroll to position [304, 0]
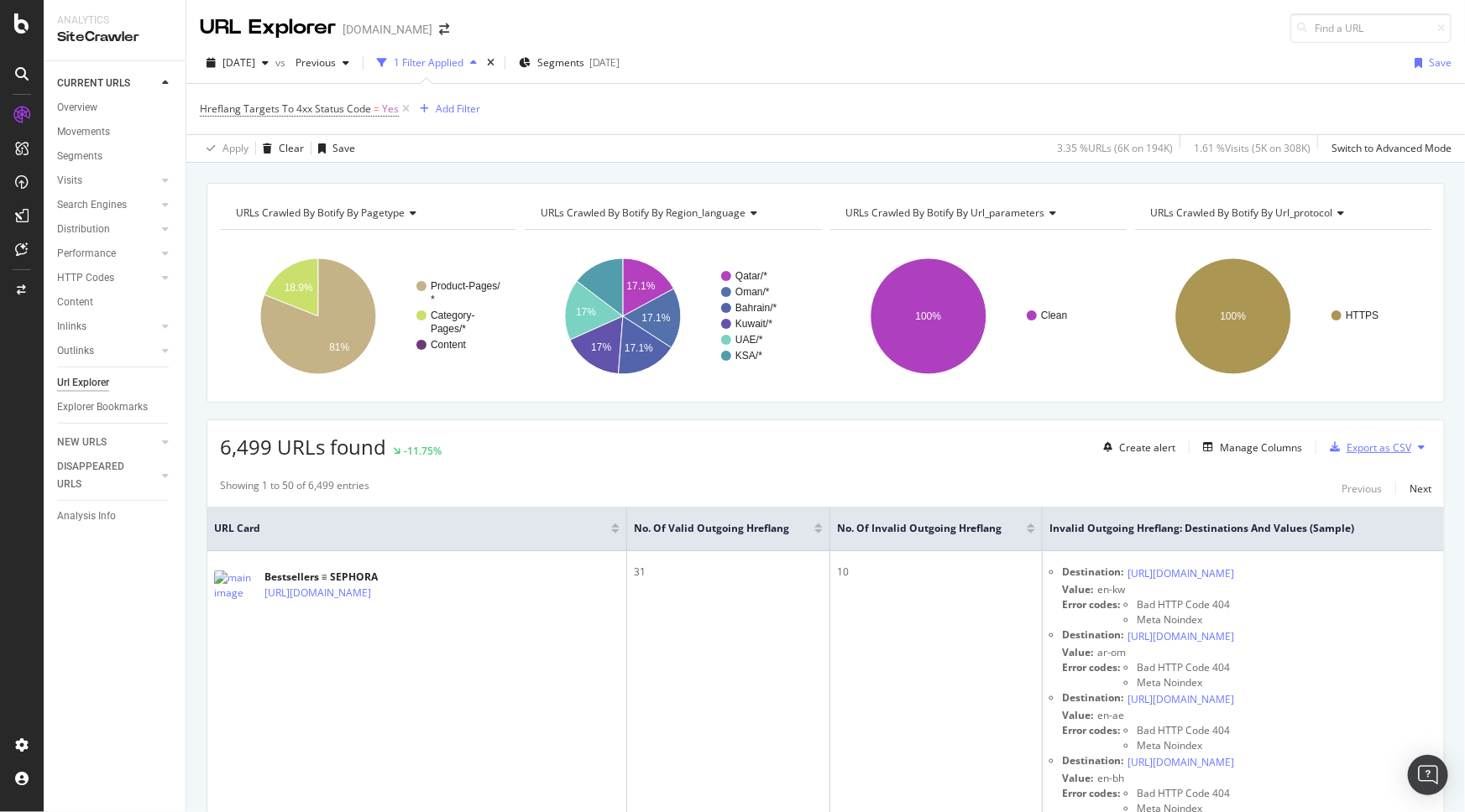
click at [1364, 446] on div "Export as CSV" at bounding box center [1379, 447] width 65 height 14
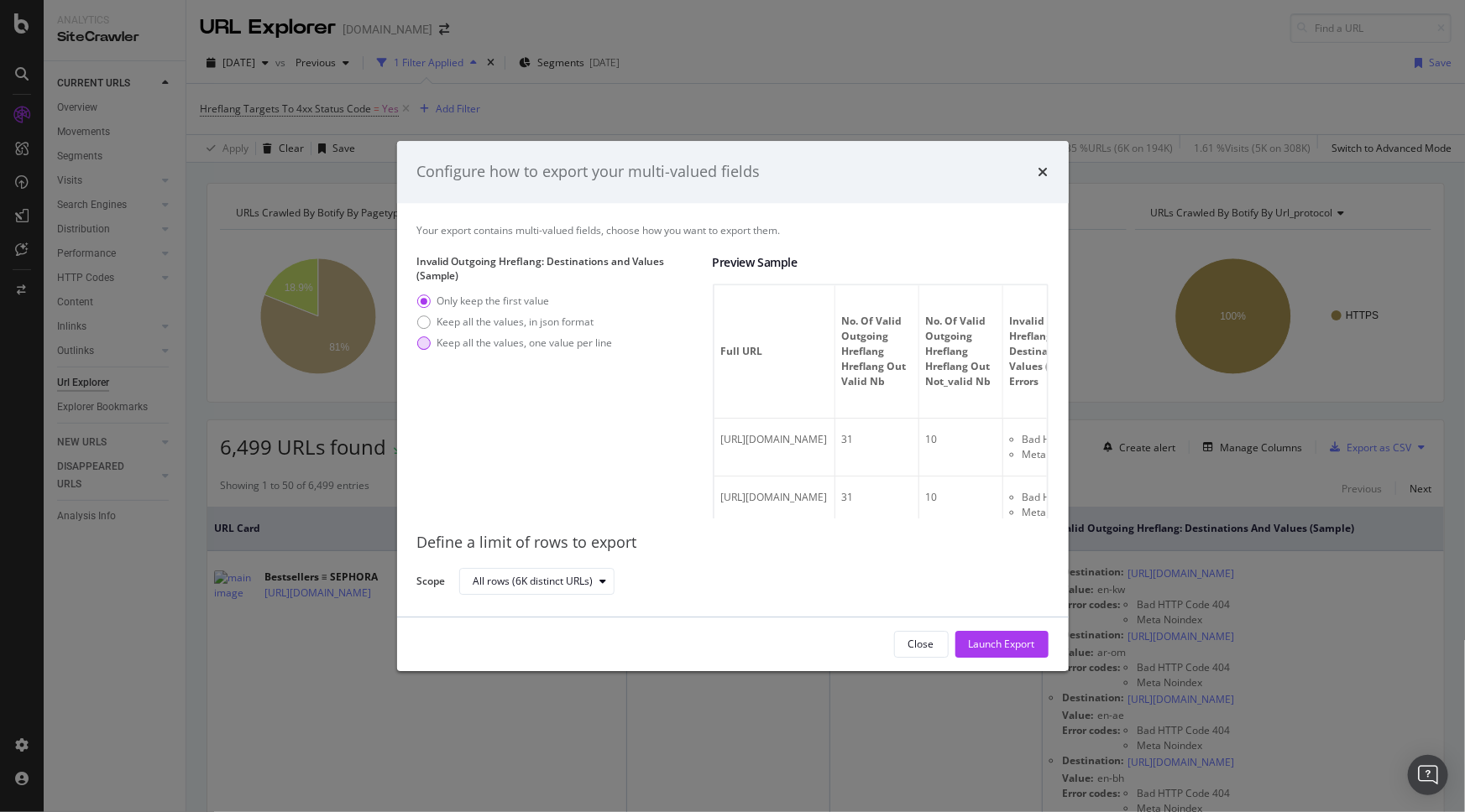
click at [492, 343] on div "Keep all the values, one value per line" at bounding box center [525, 344] width 175 height 14
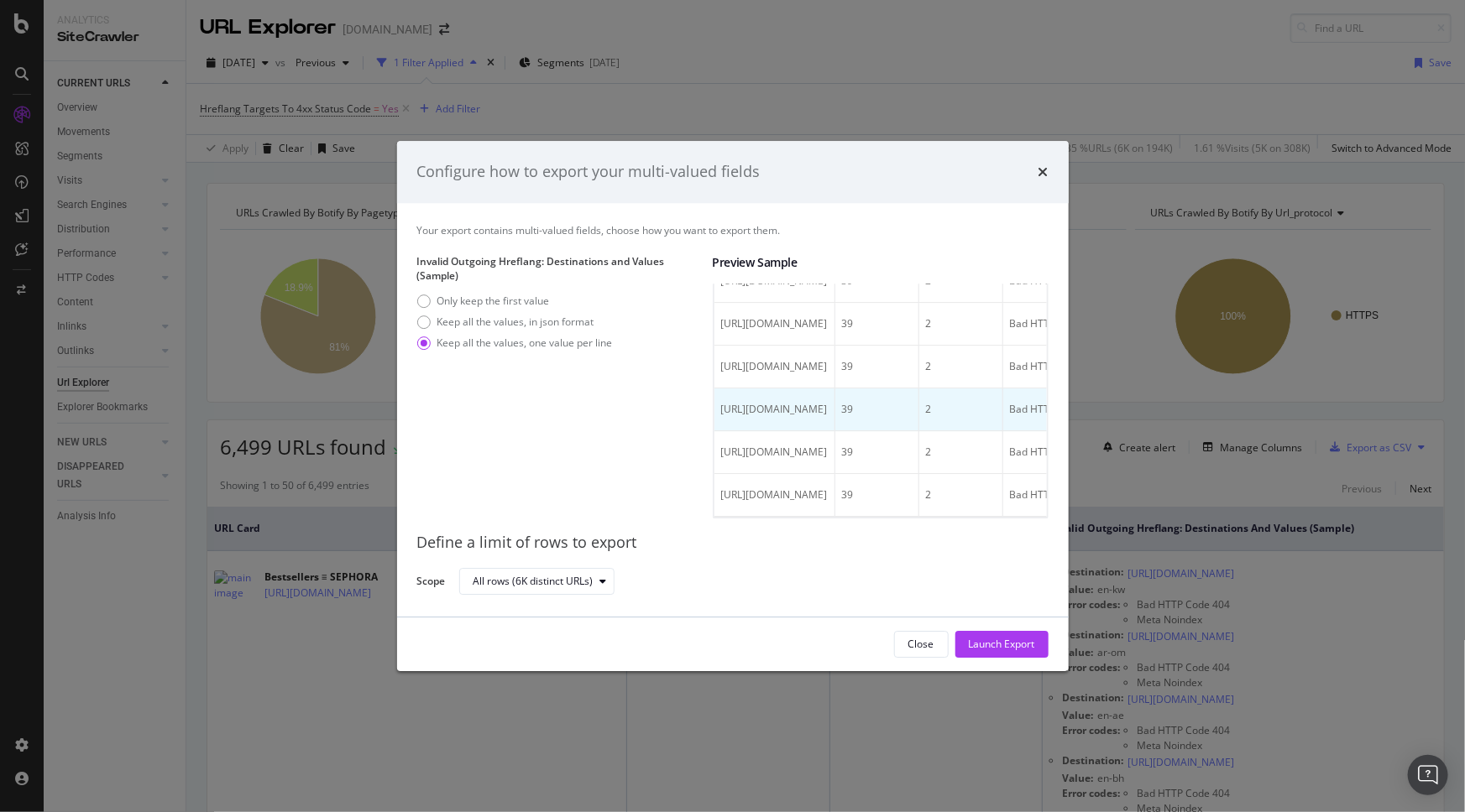
scroll to position [3875, 0]
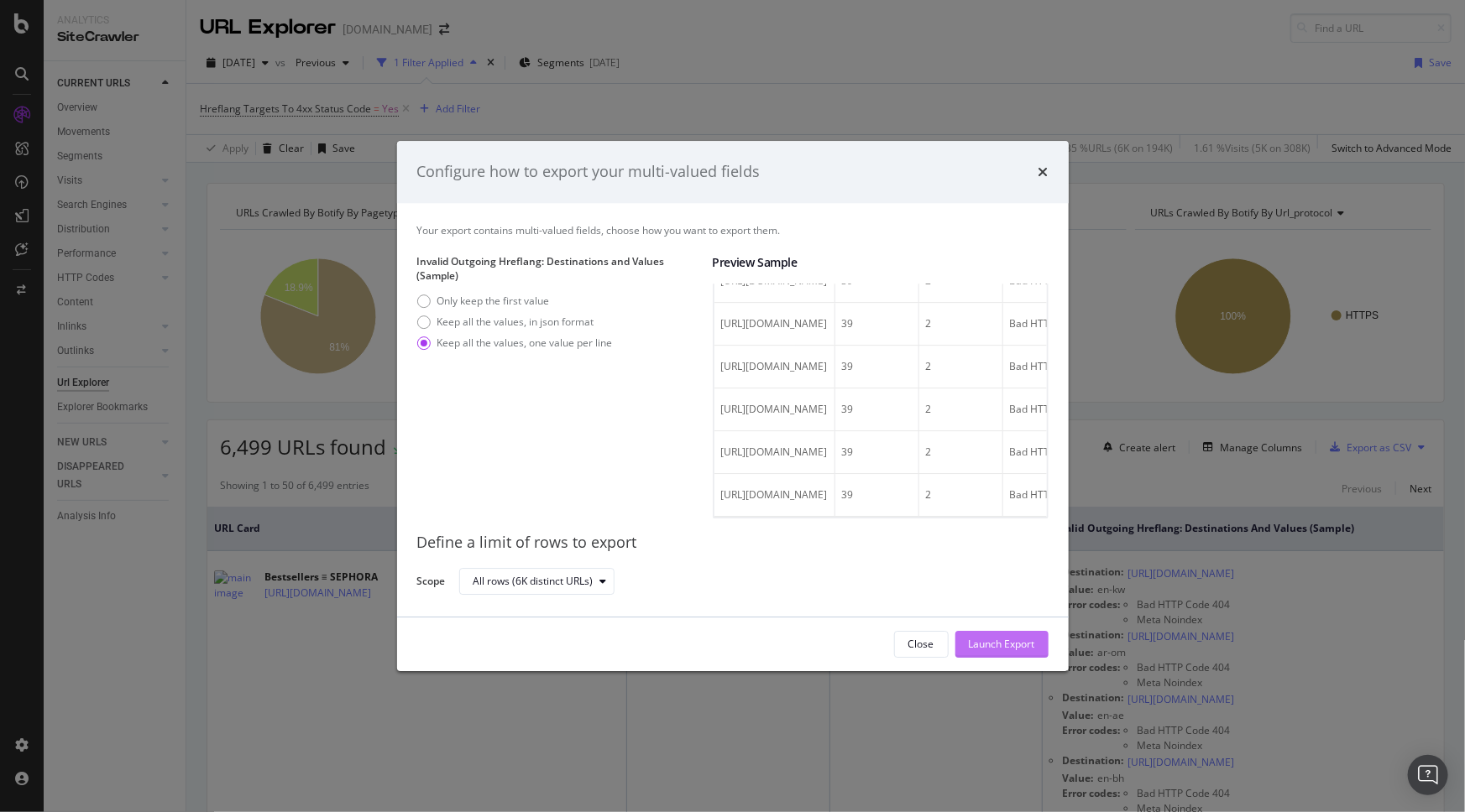
click at [1018, 644] on div "Launch Export" at bounding box center [1002, 644] width 66 height 14
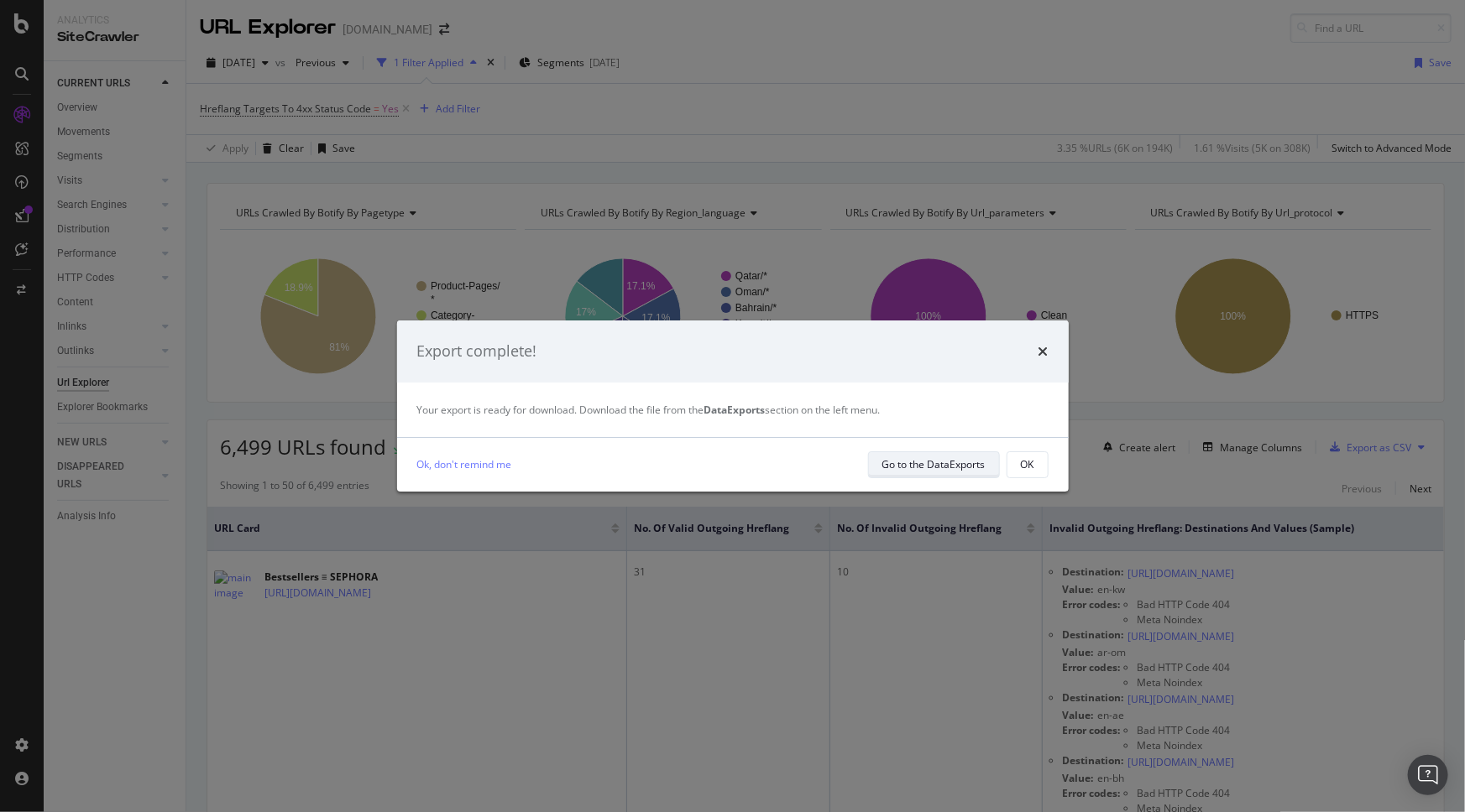
click at [915, 467] on div "Go to the DataExports" at bounding box center [933, 464] width 103 height 14
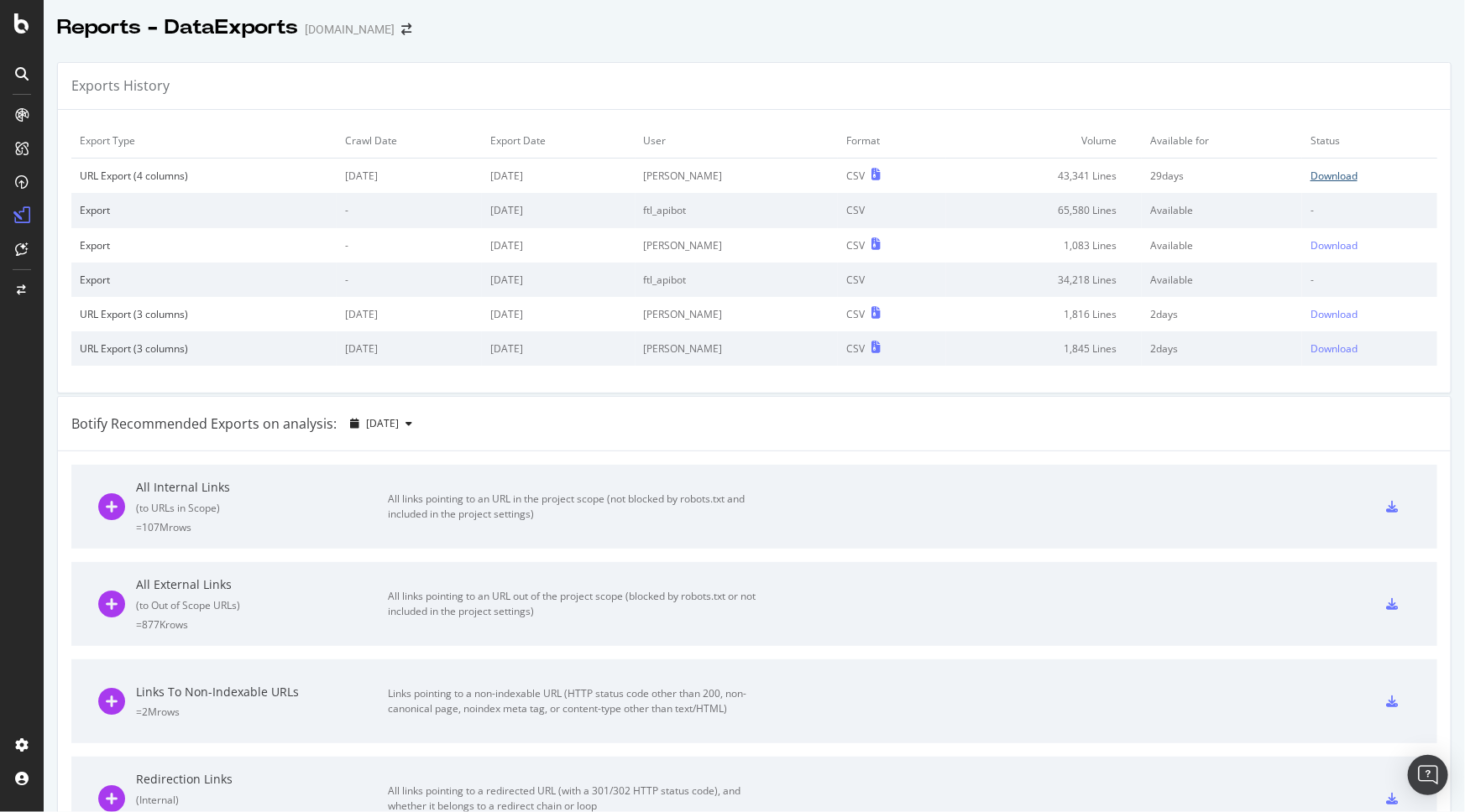
click at [1310, 173] on div "Download" at bounding box center [1333, 175] width 47 height 14
